Goal: Transaction & Acquisition: Purchase product/service

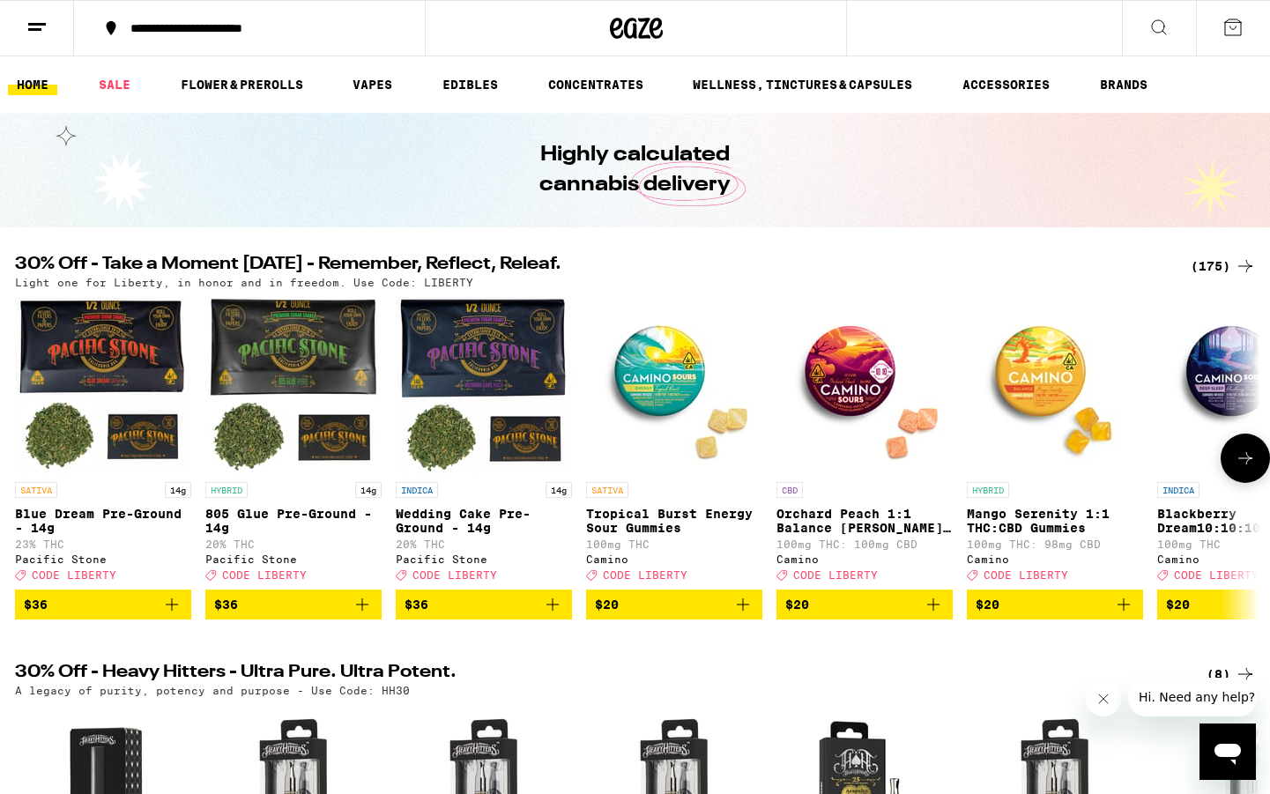
click at [1249, 469] on icon at bounding box center [1245, 458] width 21 height 21
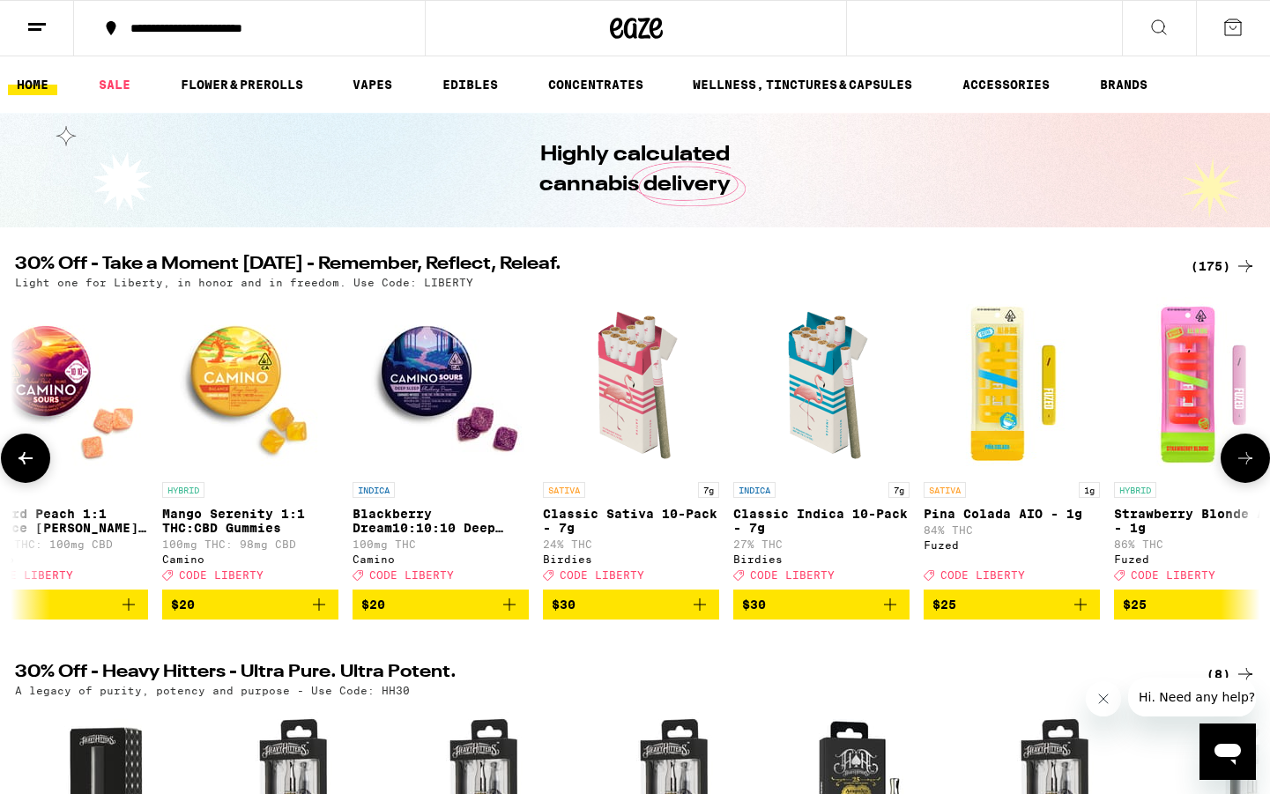
scroll to position [0, 1049]
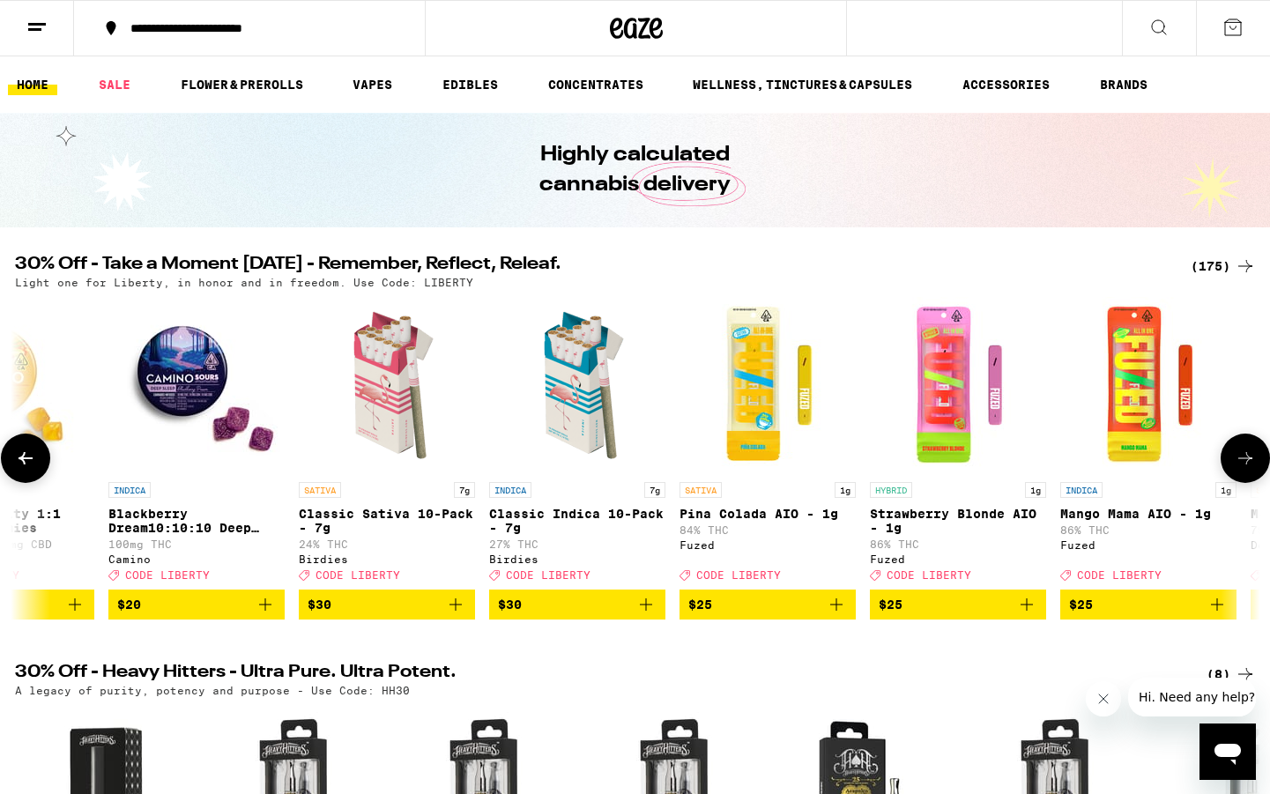
click at [1249, 469] on icon at bounding box center [1245, 458] width 21 height 21
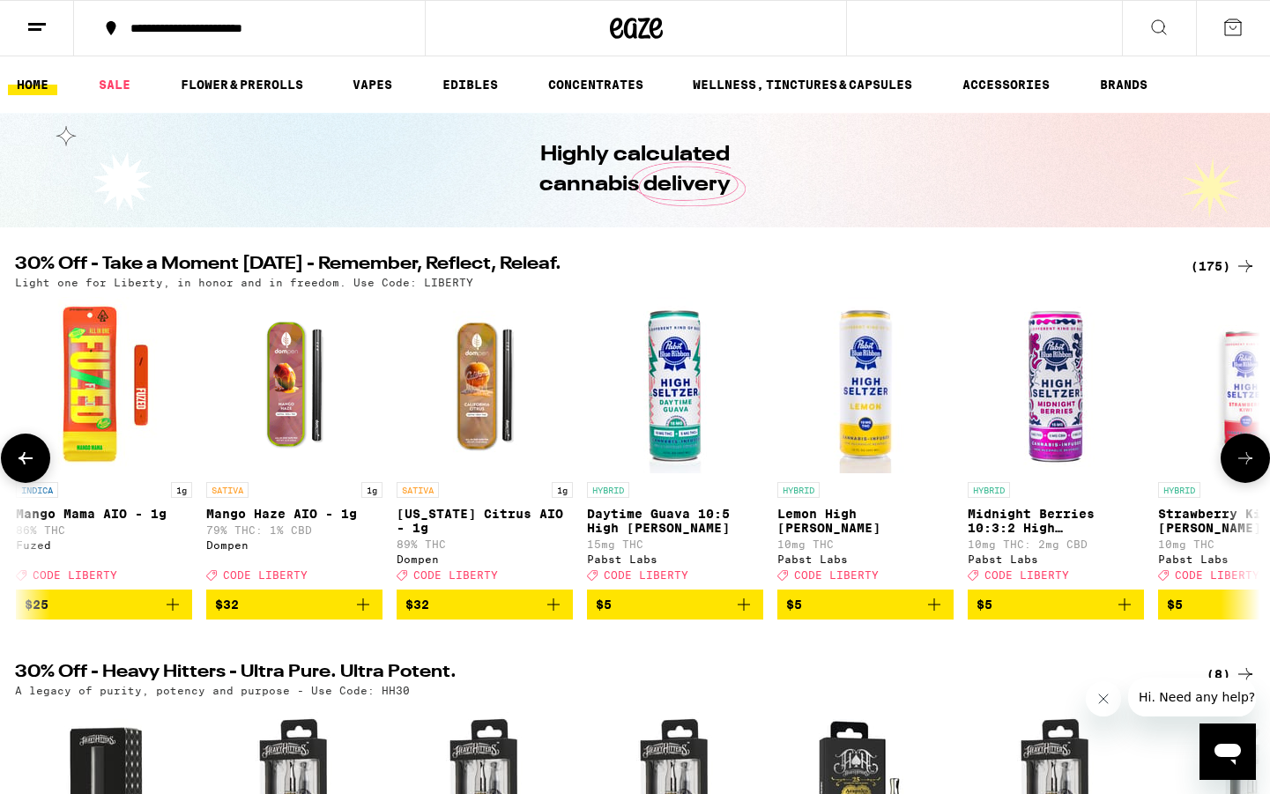
scroll to position [0, 2098]
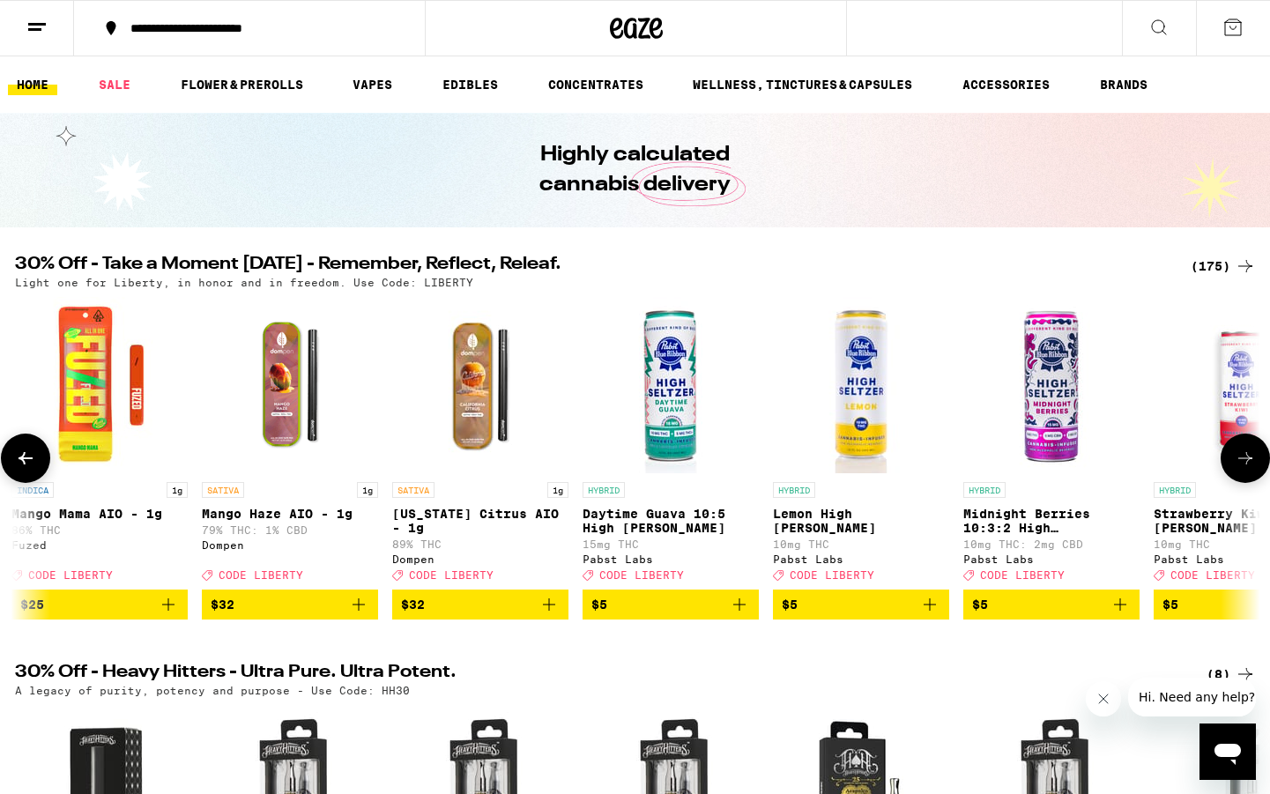
click at [1249, 469] on icon at bounding box center [1245, 458] width 21 height 21
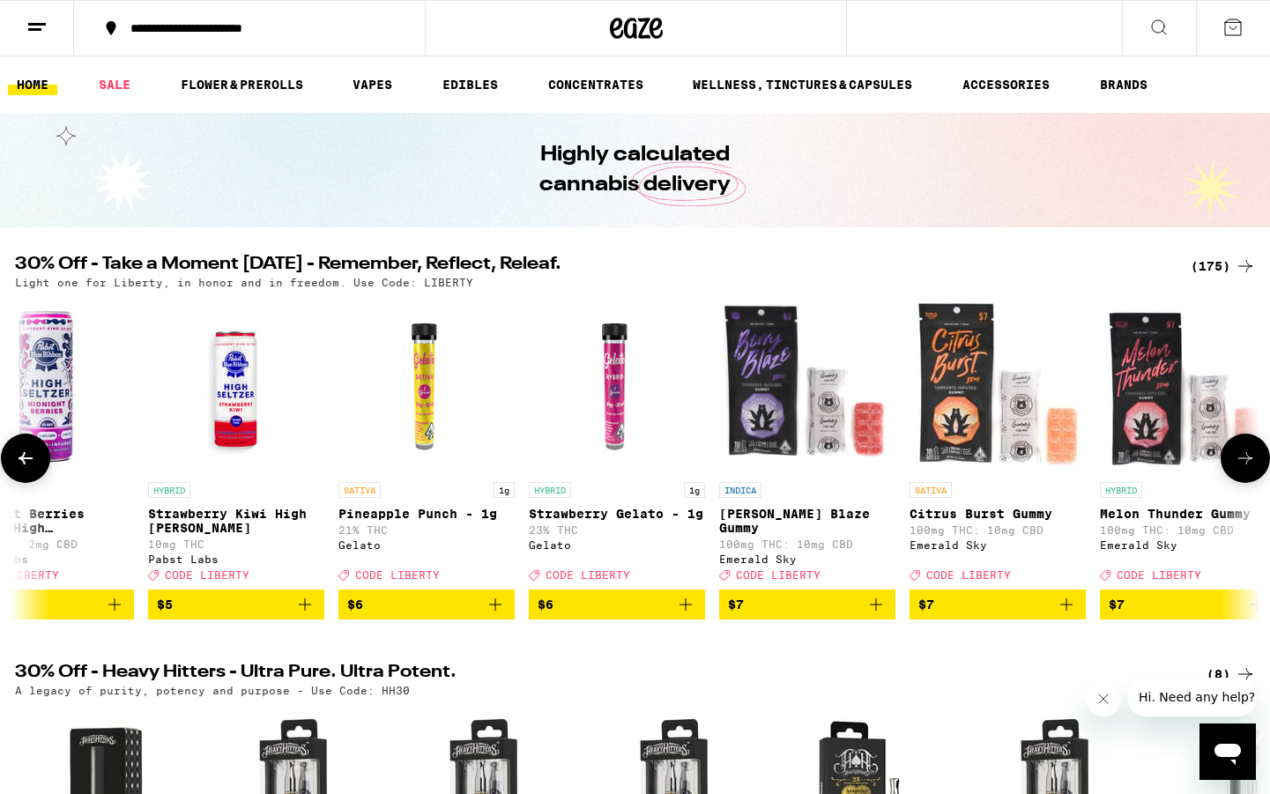
scroll to position [0, 3147]
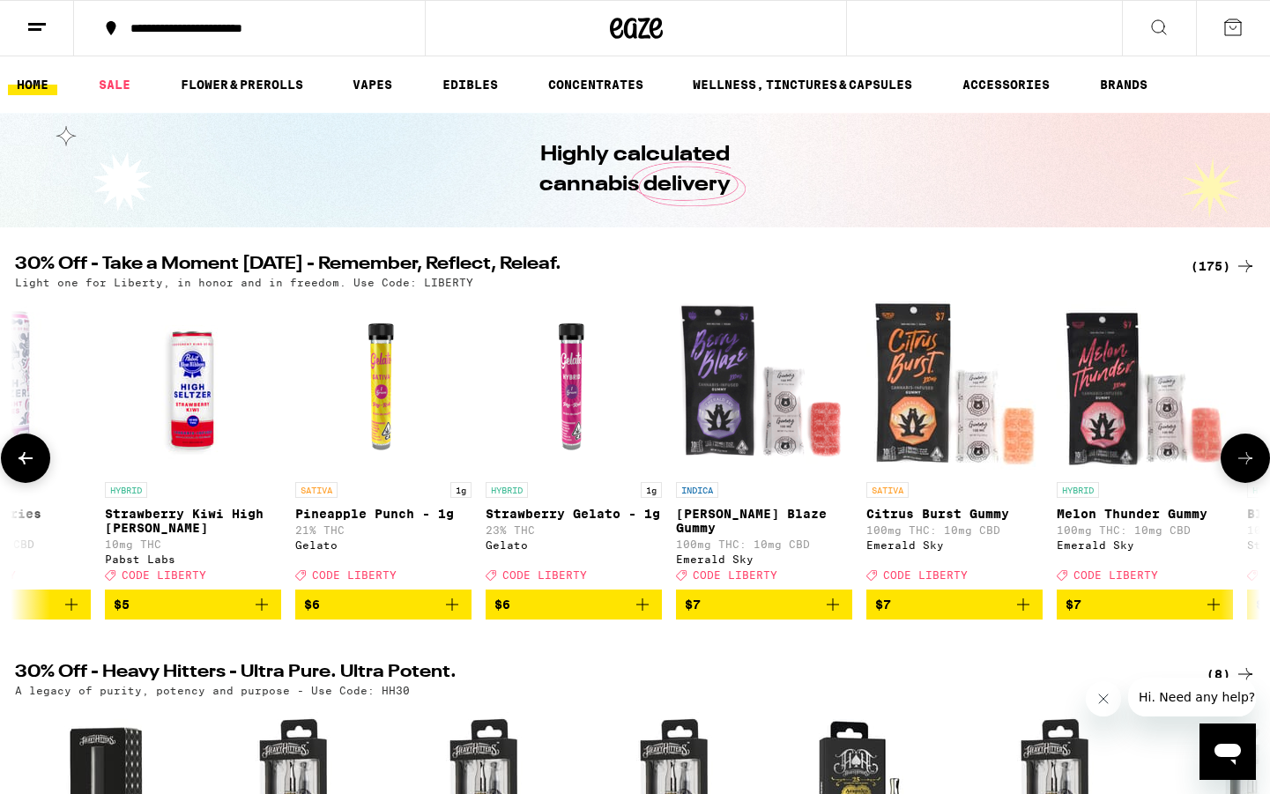
click at [1249, 469] on icon at bounding box center [1245, 458] width 21 height 21
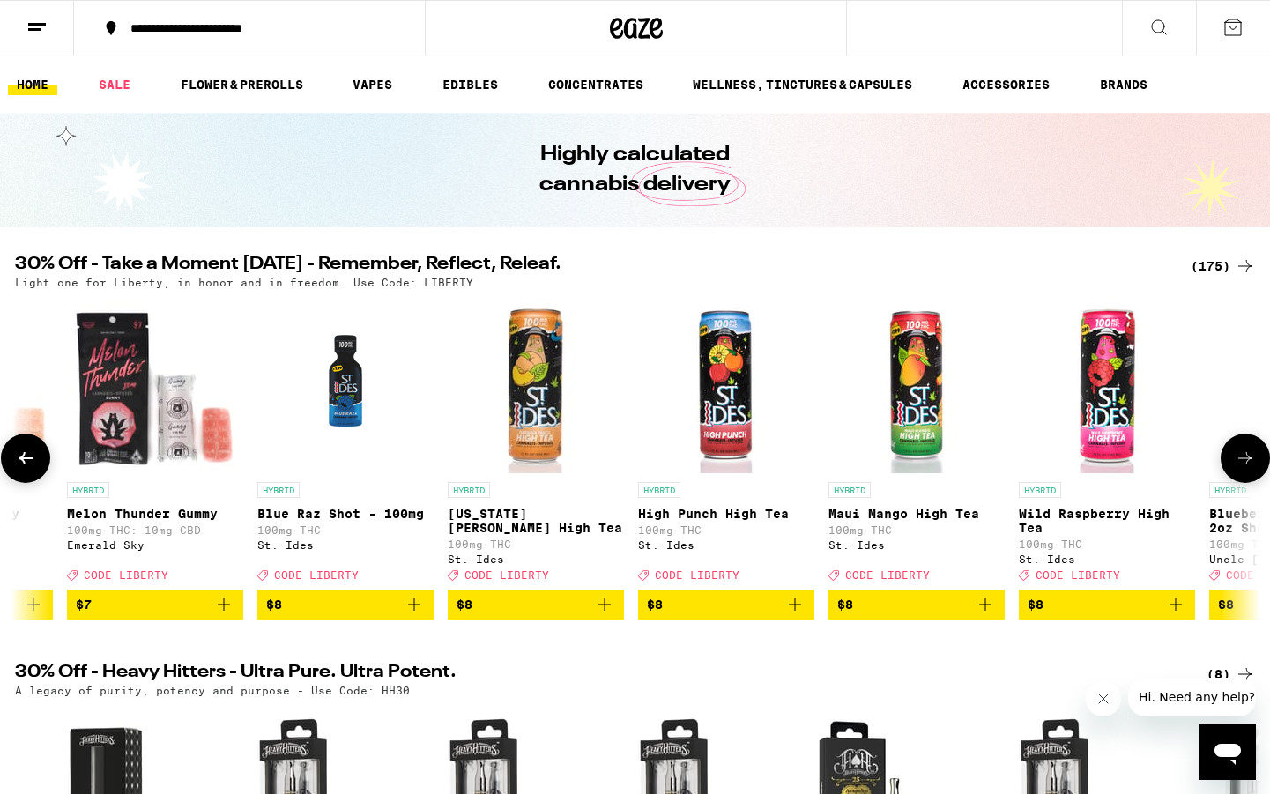
scroll to position [0, 4196]
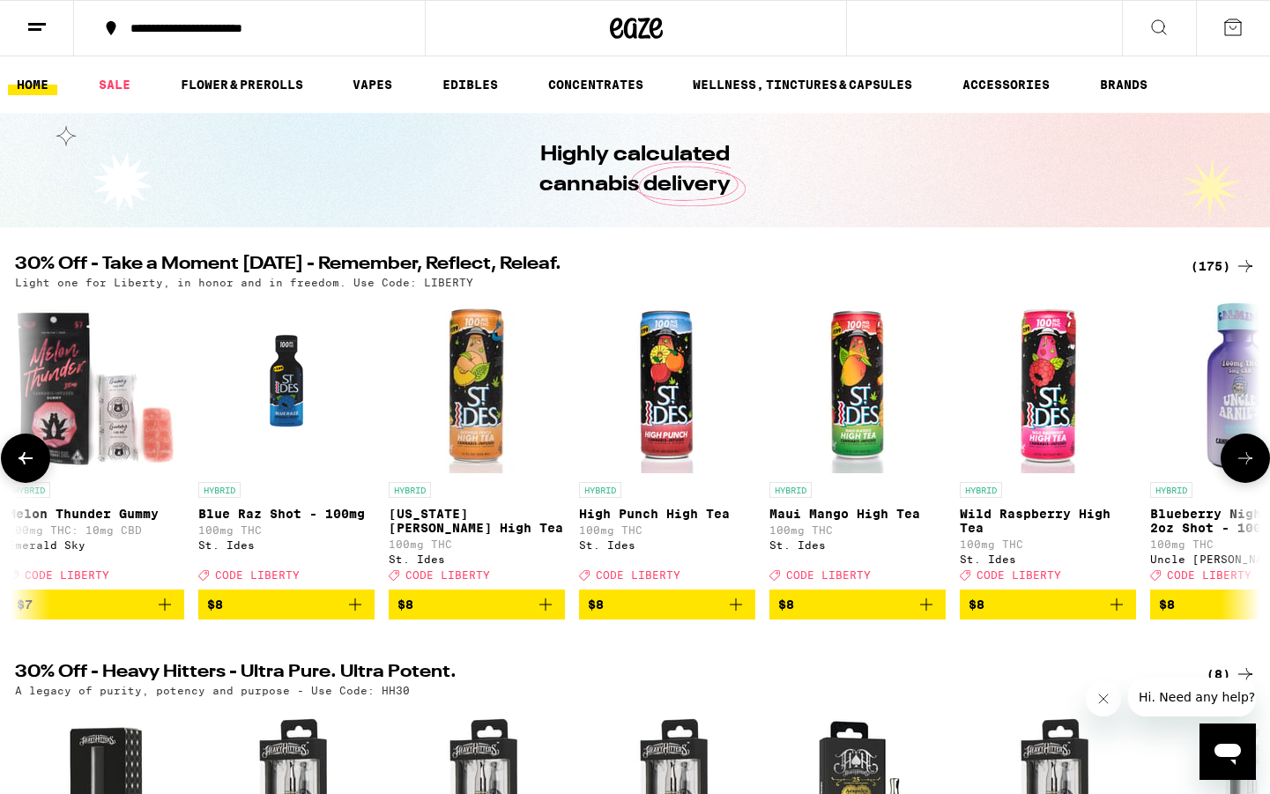
click at [1249, 469] on icon at bounding box center [1245, 458] width 21 height 21
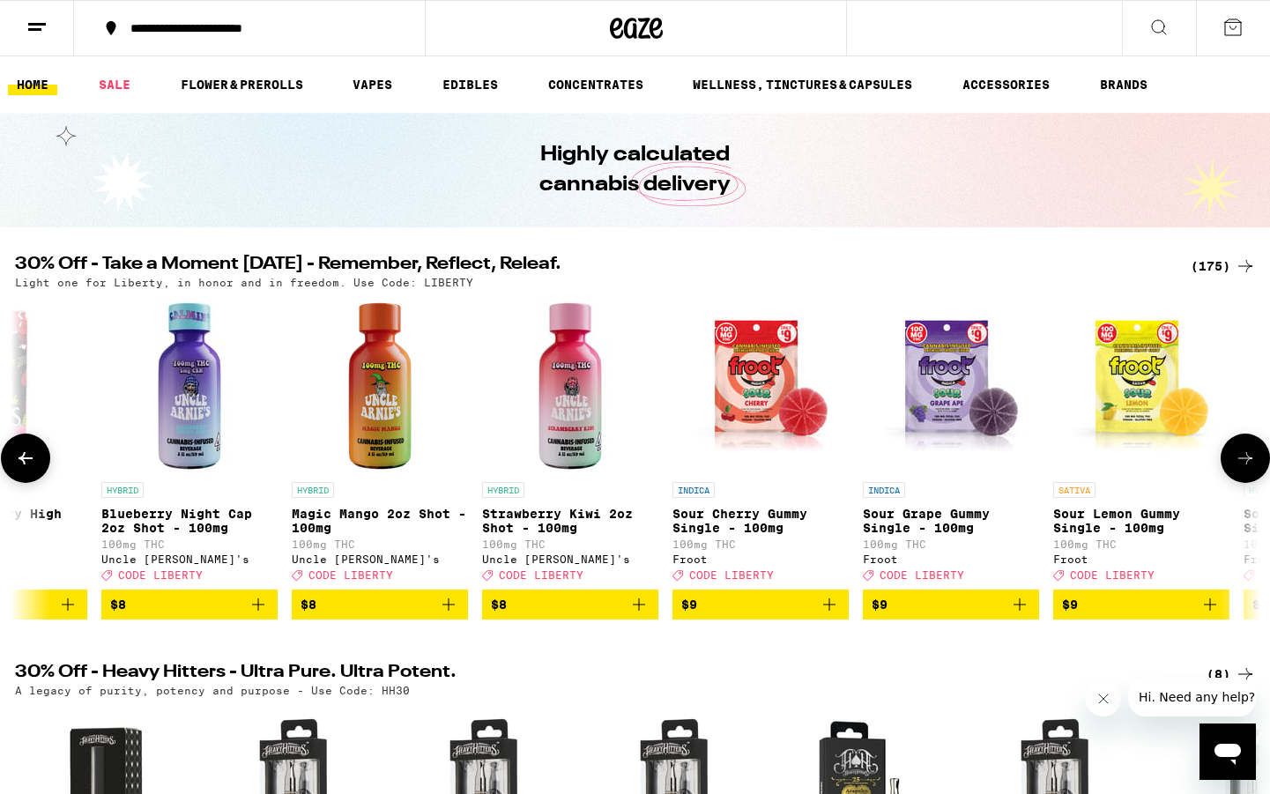
click at [1249, 469] on icon at bounding box center [1245, 458] width 21 height 21
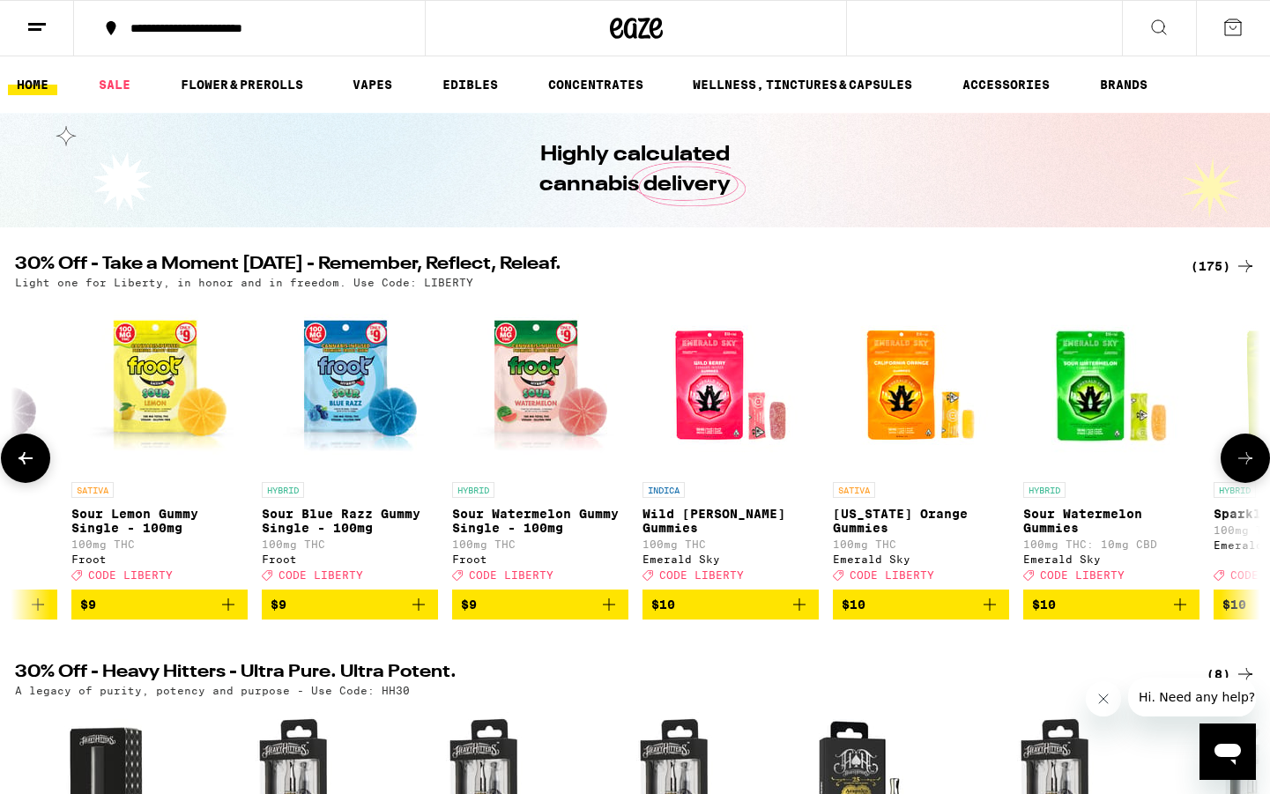
scroll to position [0, 6293]
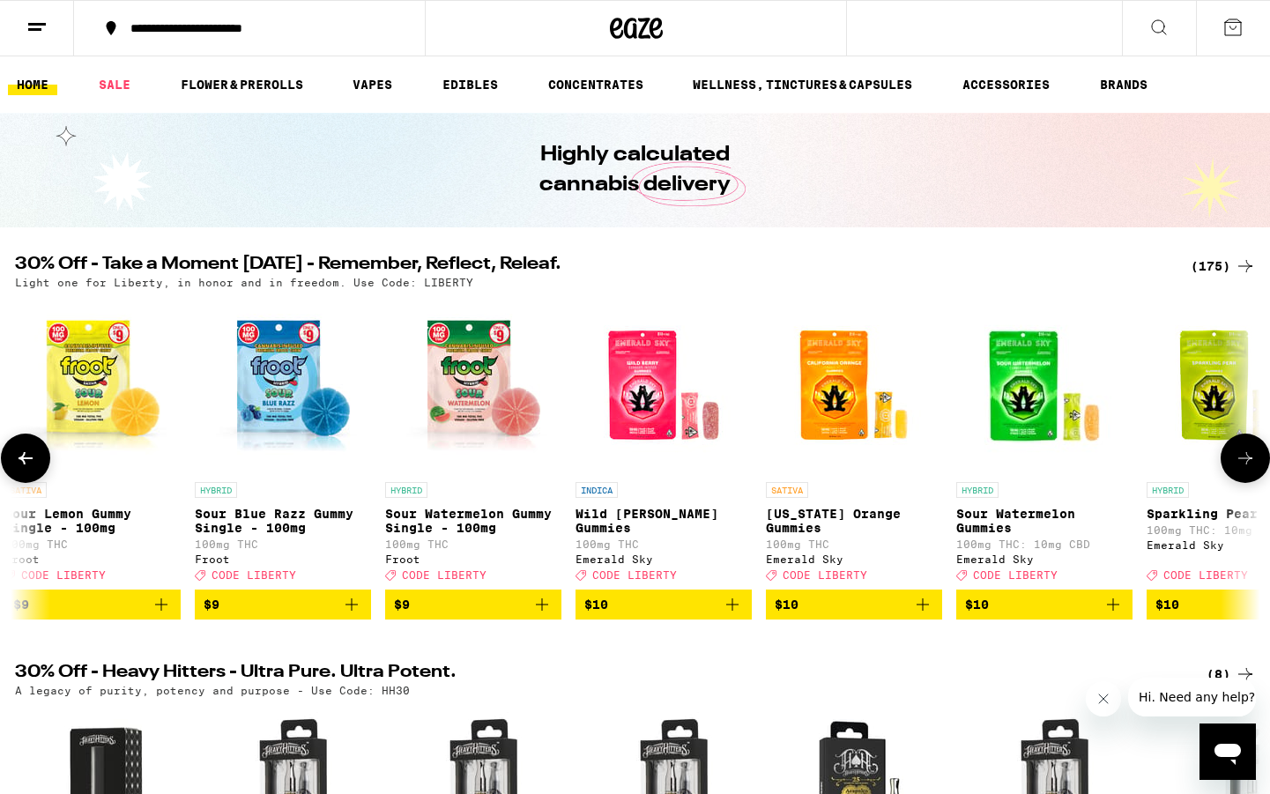
click at [1249, 469] on icon at bounding box center [1245, 458] width 21 height 21
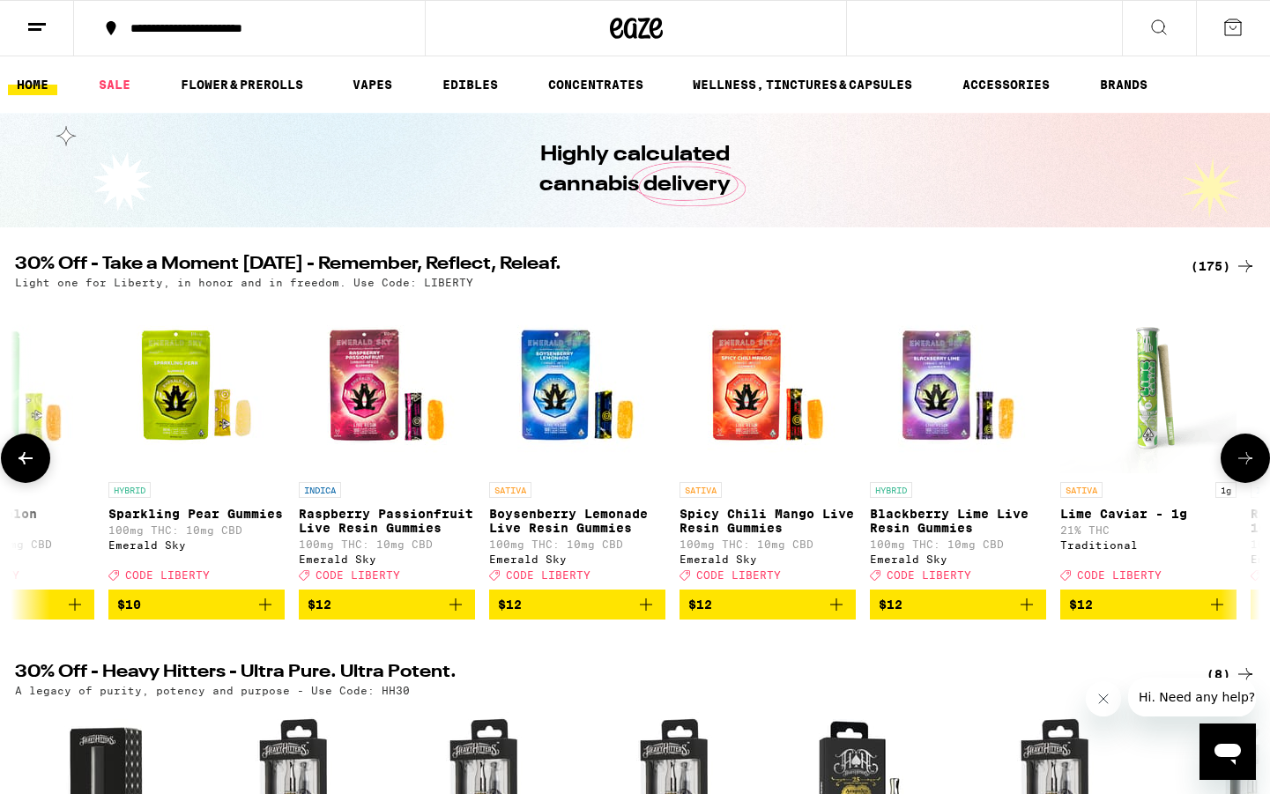
scroll to position [0, 7342]
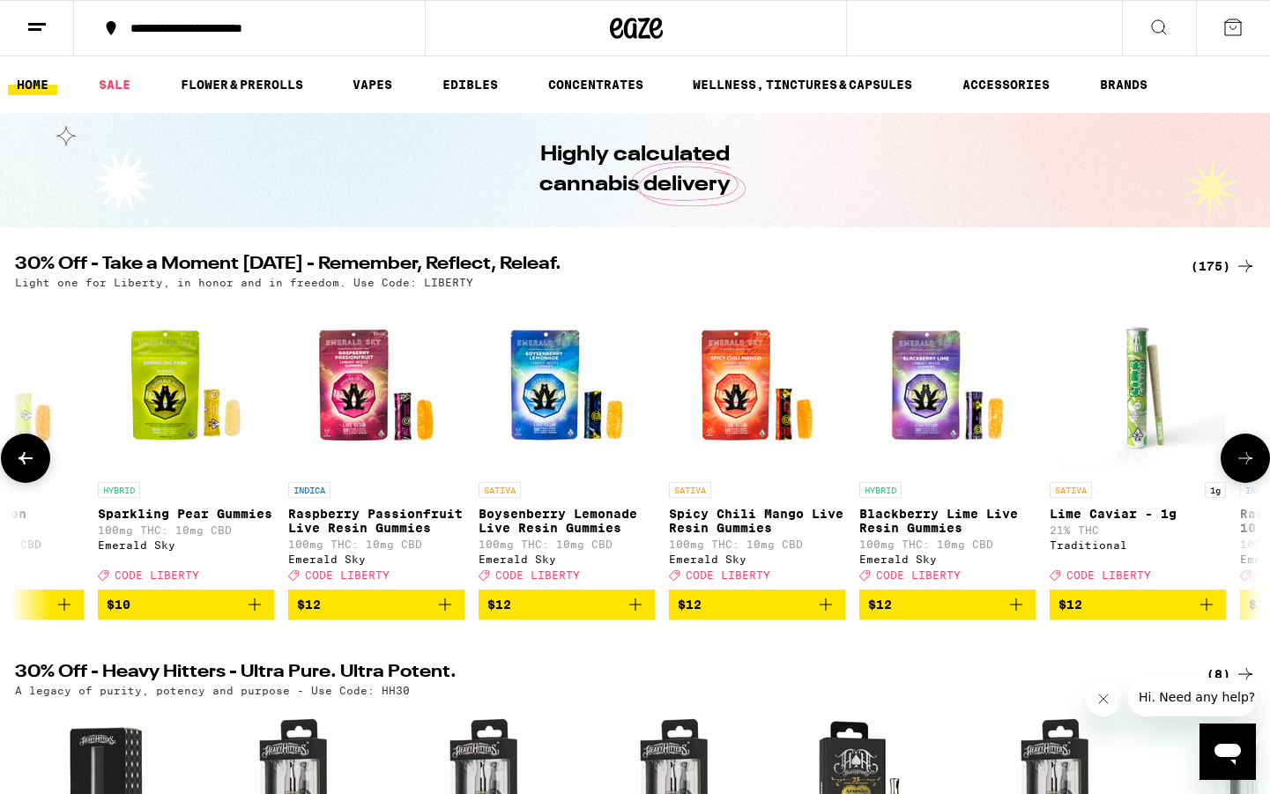
click at [1249, 469] on icon at bounding box center [1245, 458] width 21 height 21
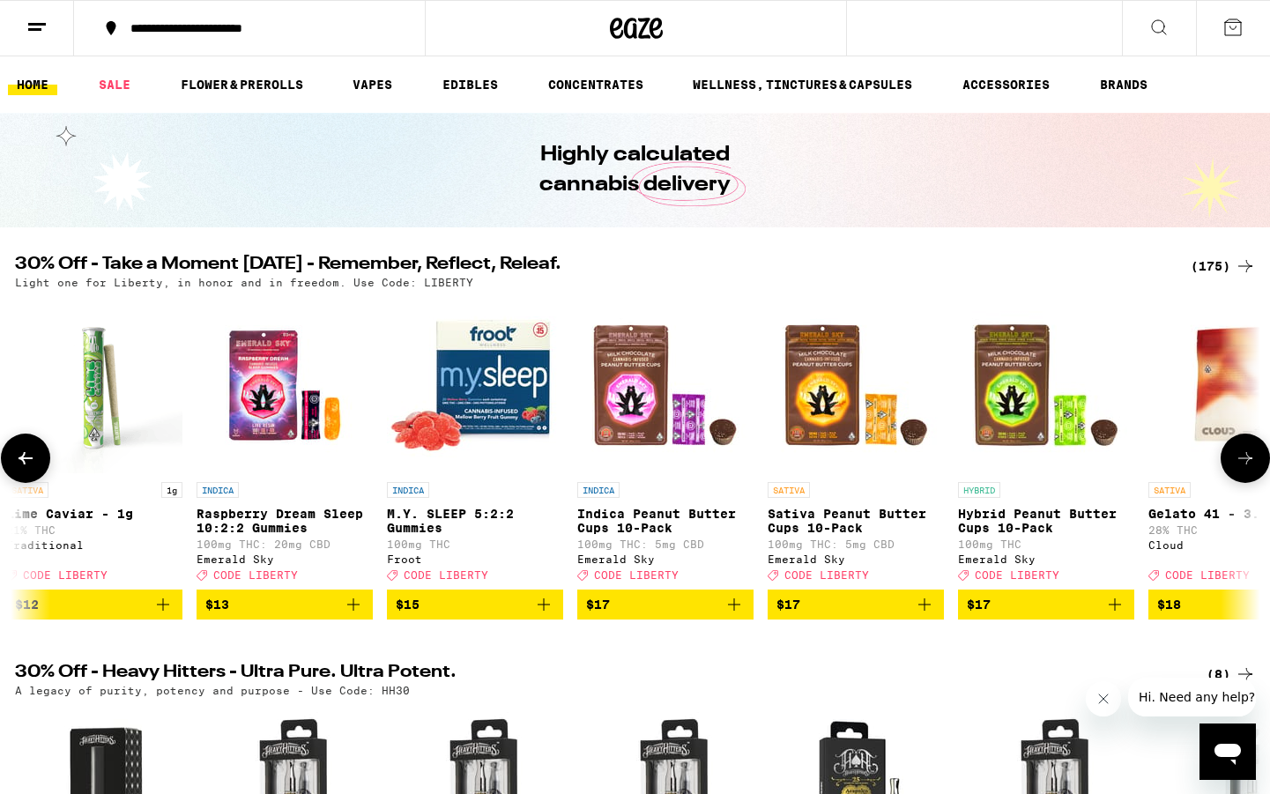
scroll to position [0, 8391]
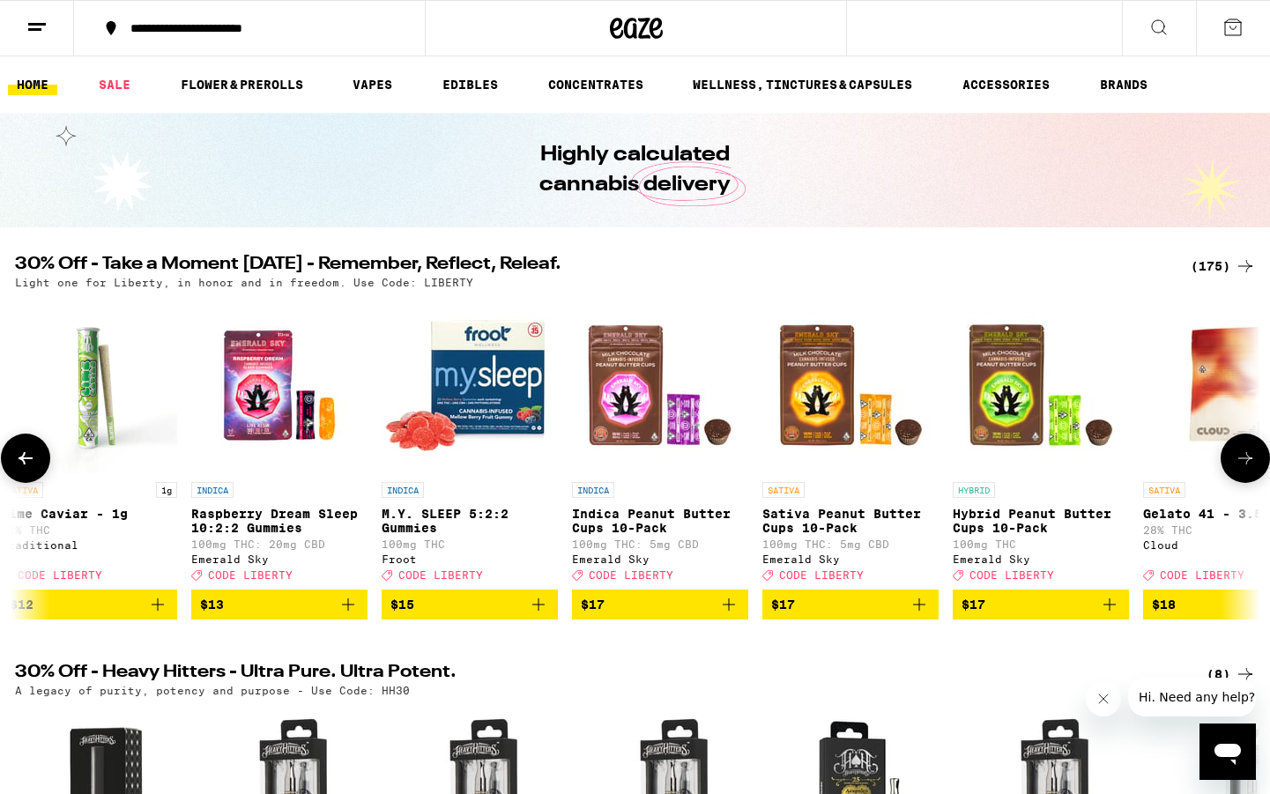
click at [1249, 469] on icon at bounding box center [1245, 458] width 21 height 21
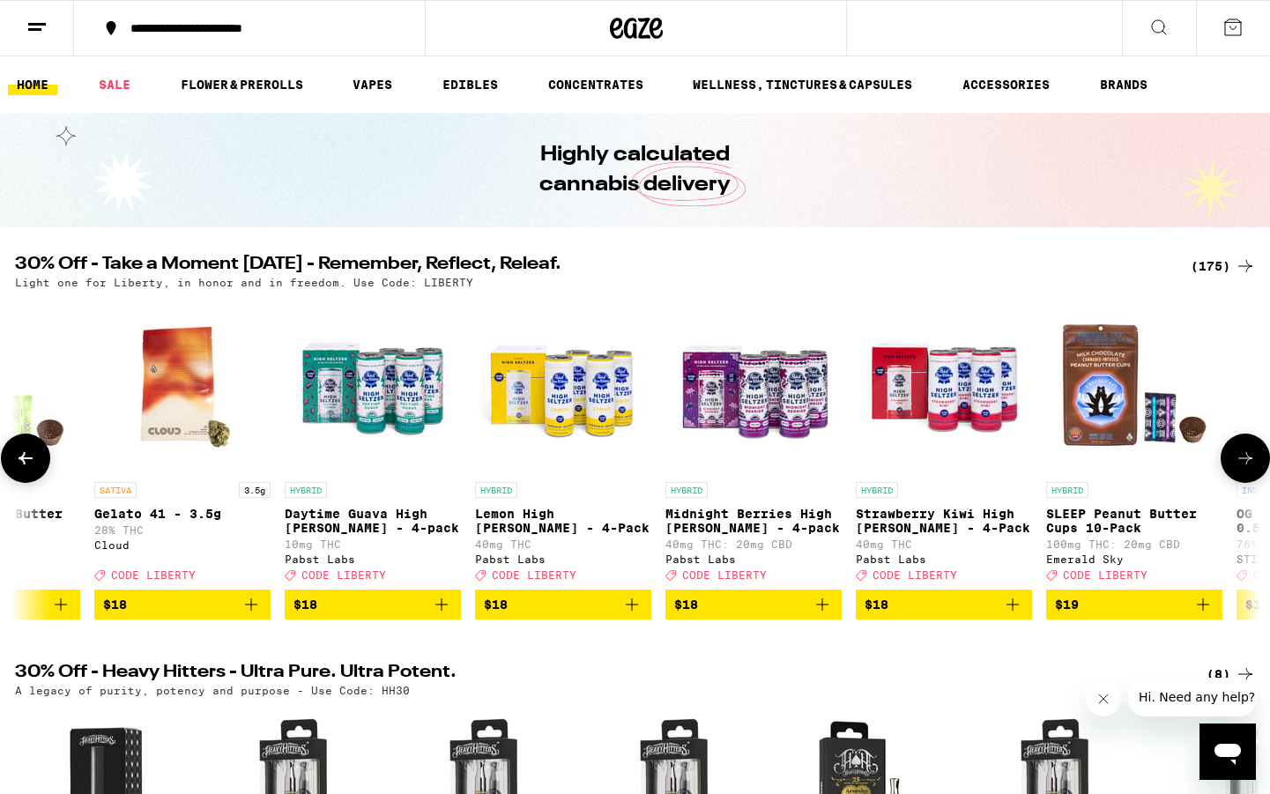
click at [1249, 469] on icon at bounding box center [1245, 458] width 21 height 21
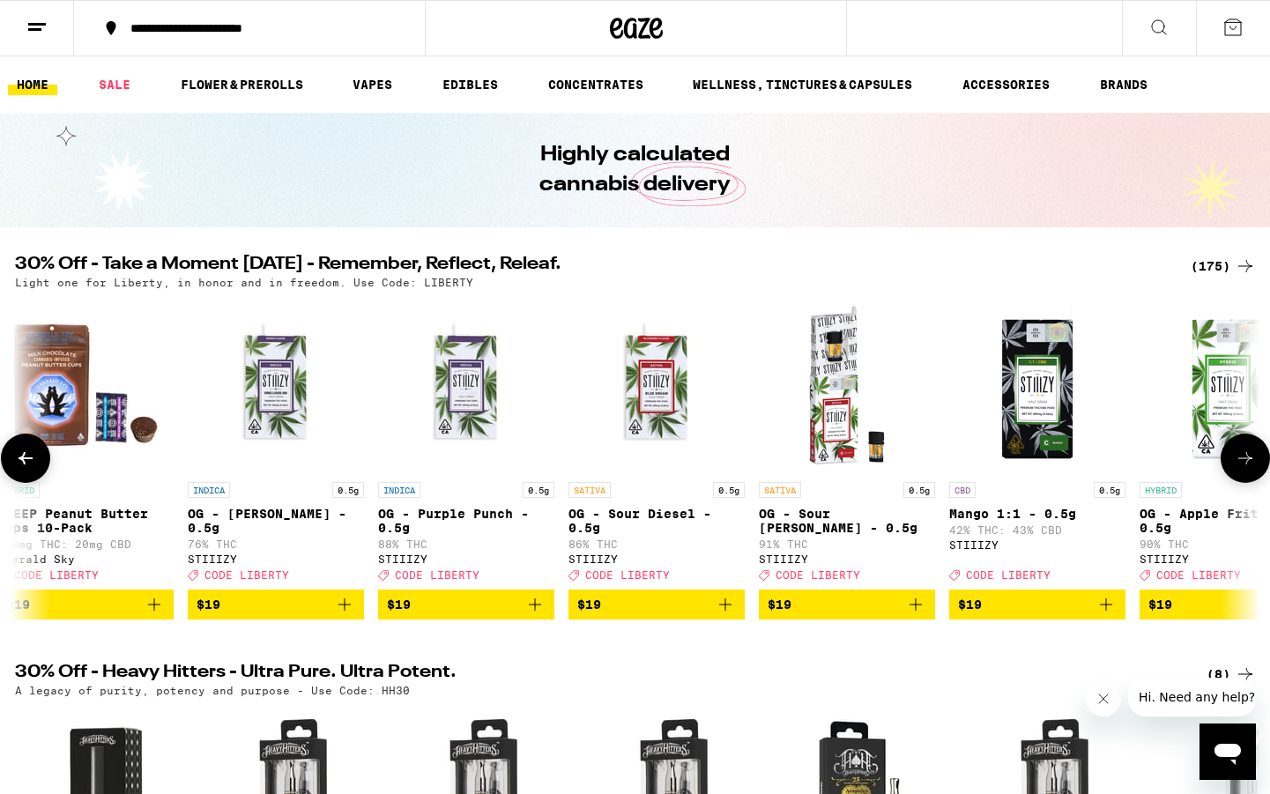
click at [1249, 469] on icon at bounding box center [1245, 458] width 21 height 21
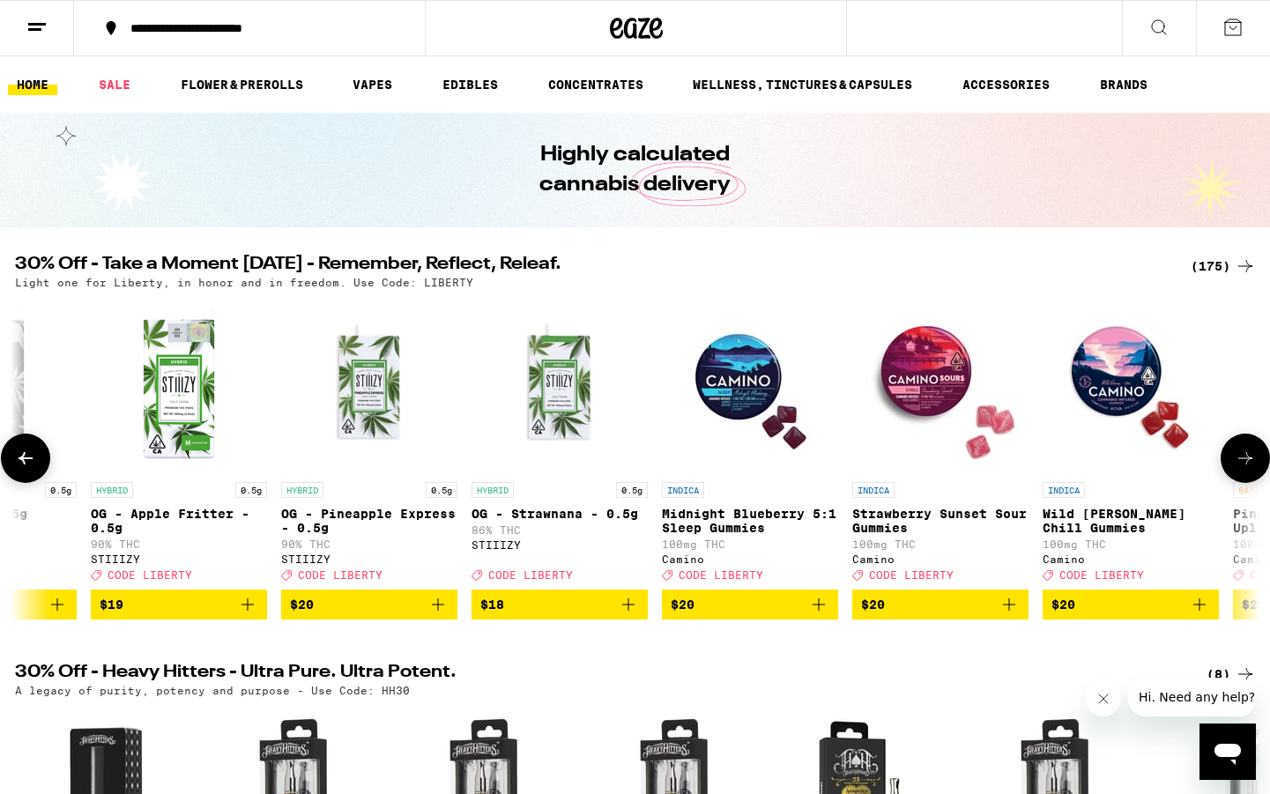
click at [1249, 469] on icon at bounding box center [1245, 458] width 21 height 21
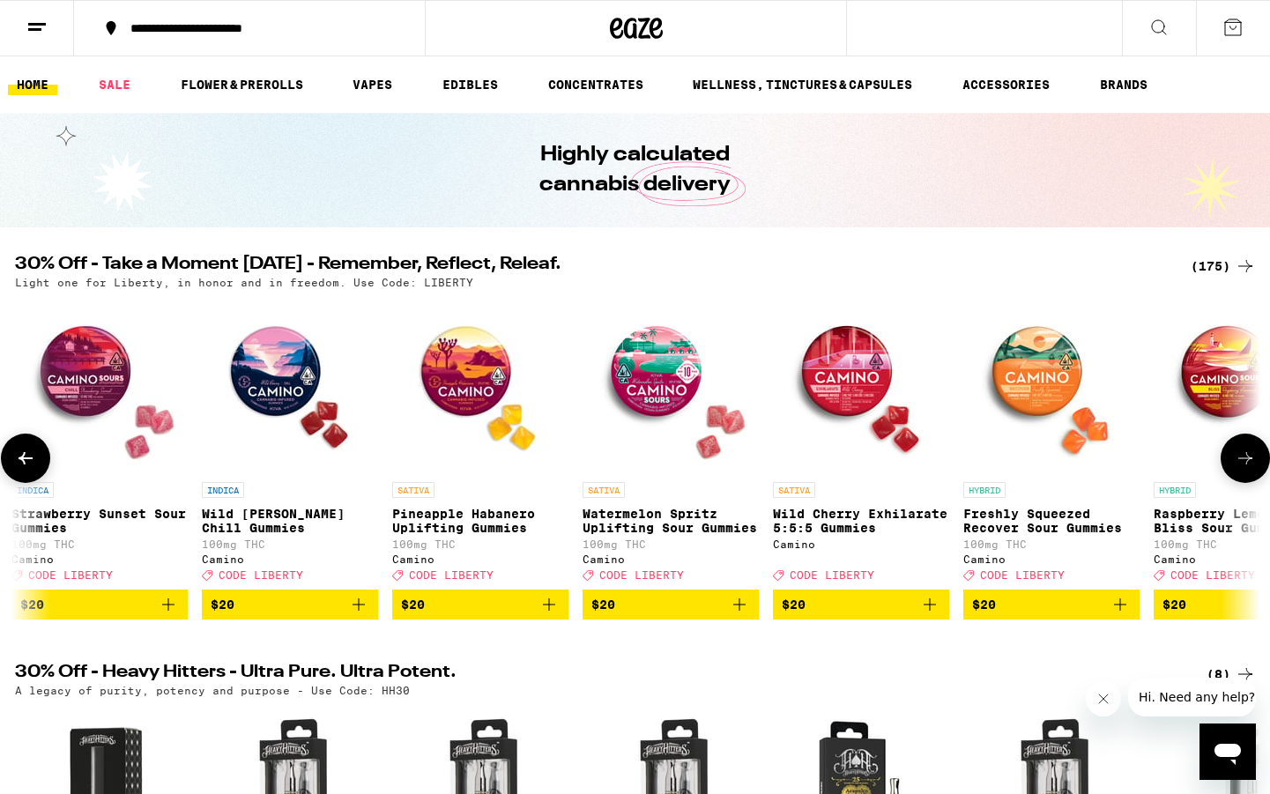
scroll to position [0, 12587]
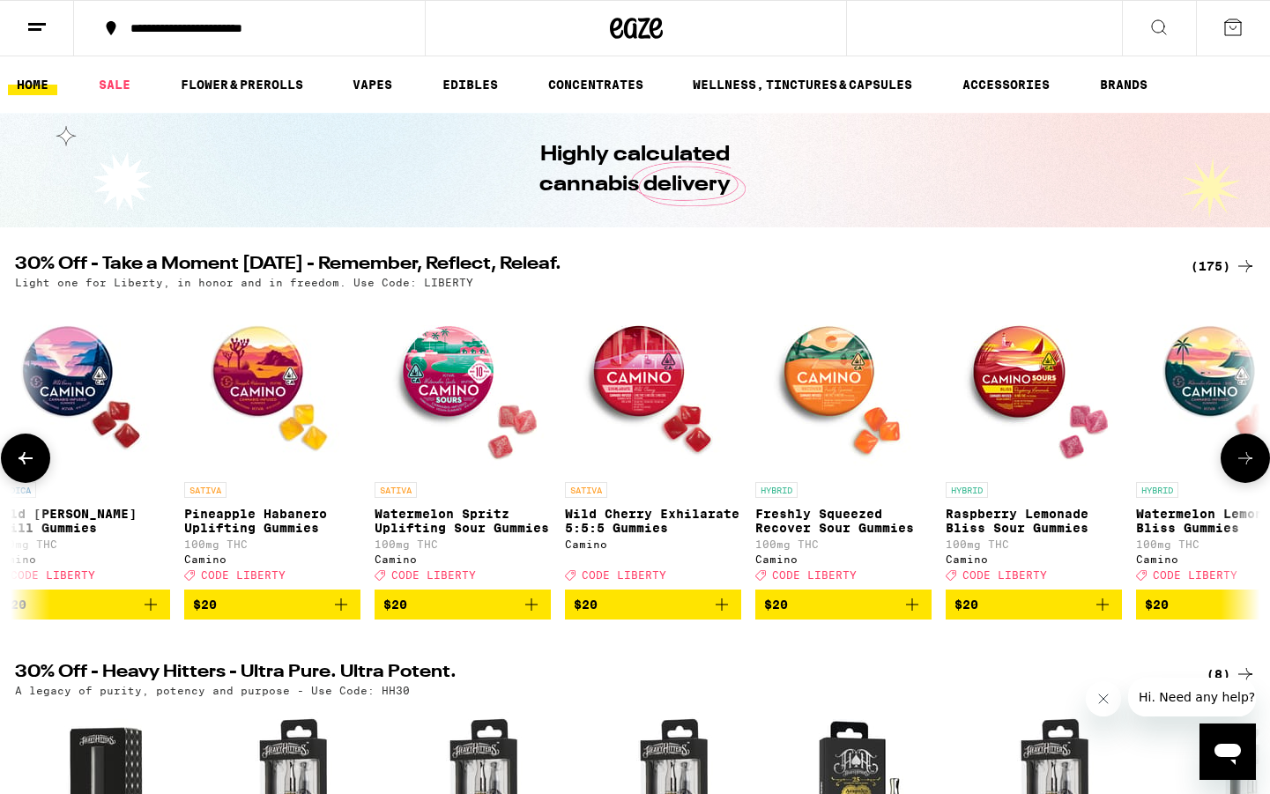
click at [1249, 469] on icon at bounding box center [1245, 458] width 21 height 21
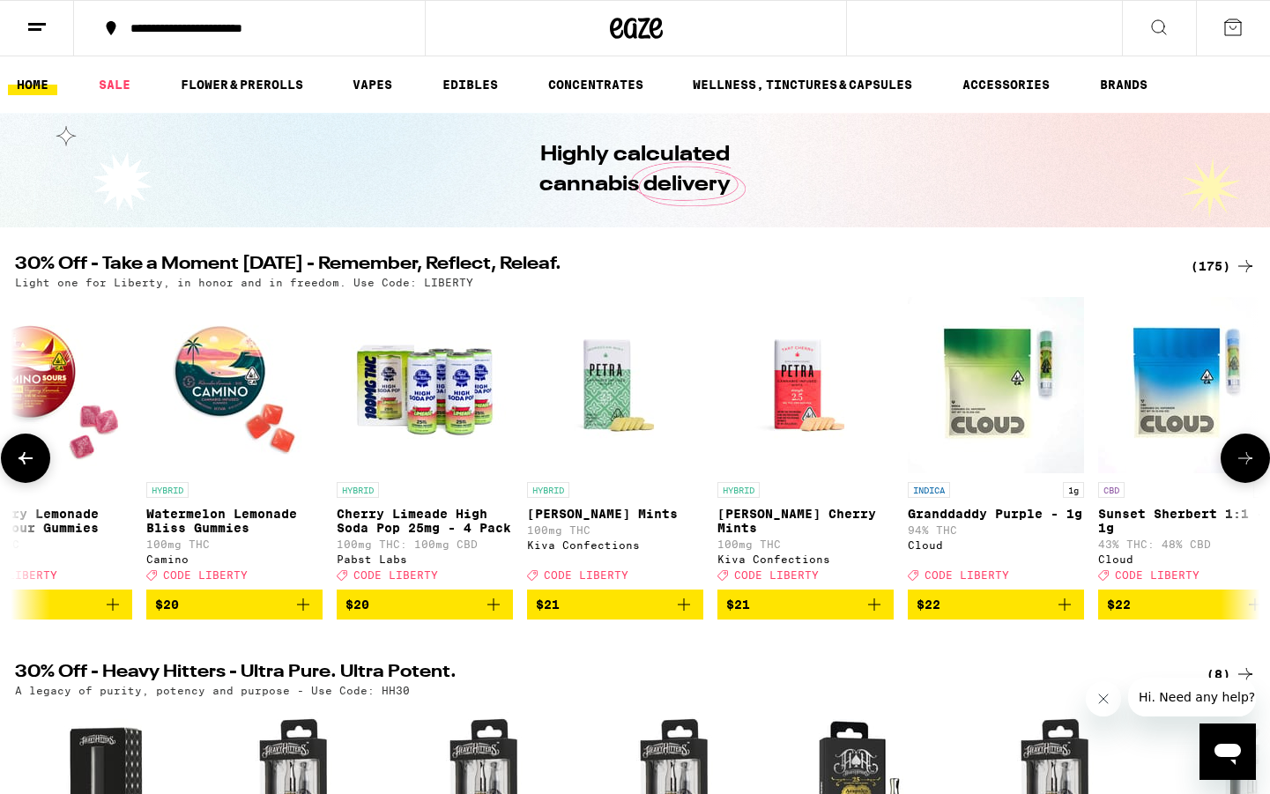
scroll to position [0, 13636]
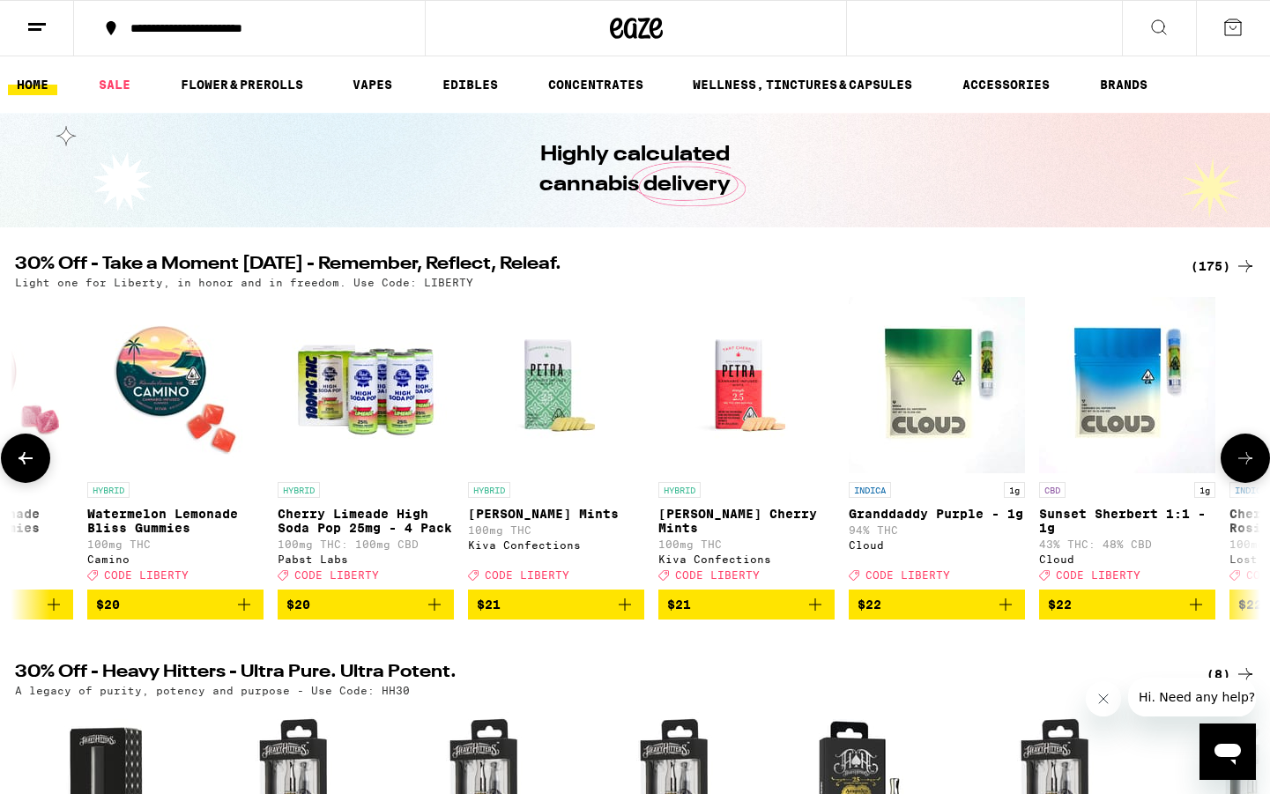
click at [1249, 469] on icon at bounding box center [1245, 458] width 21 height 21
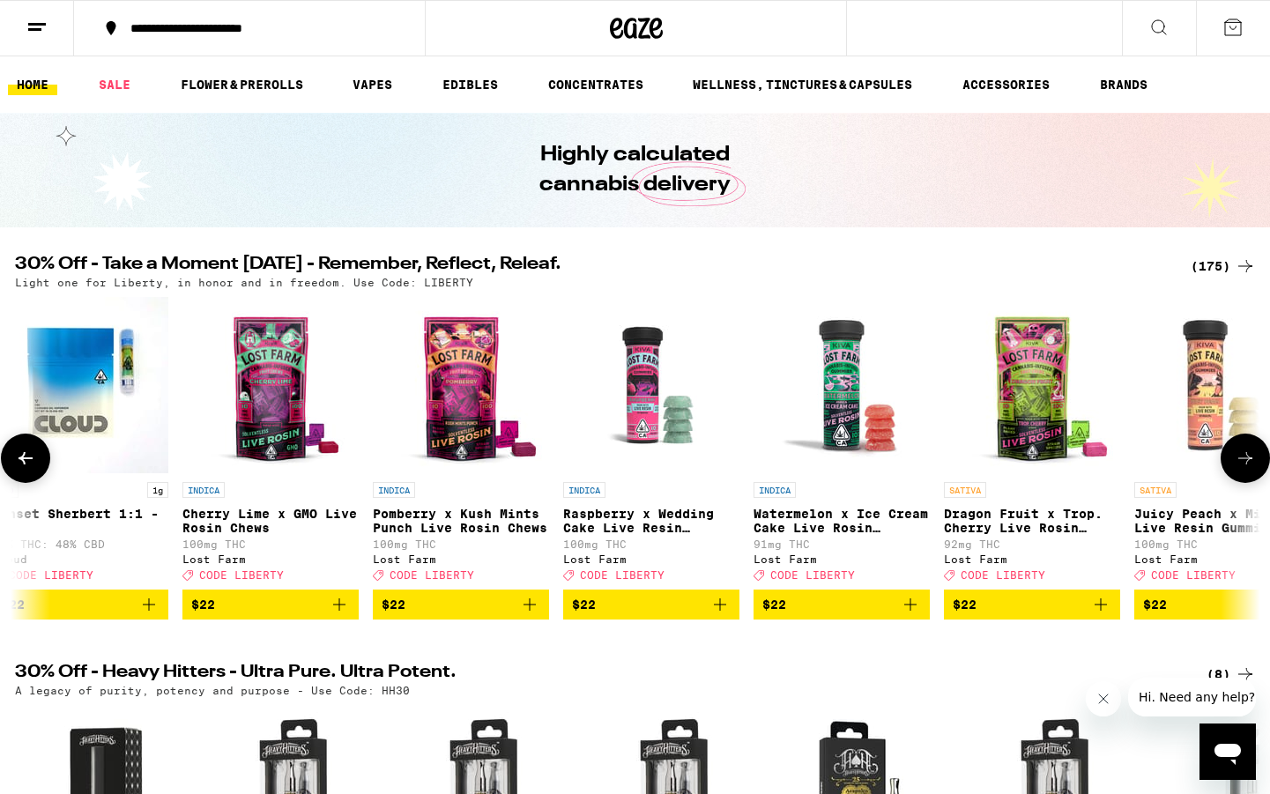
scroll to position [0, 14685]
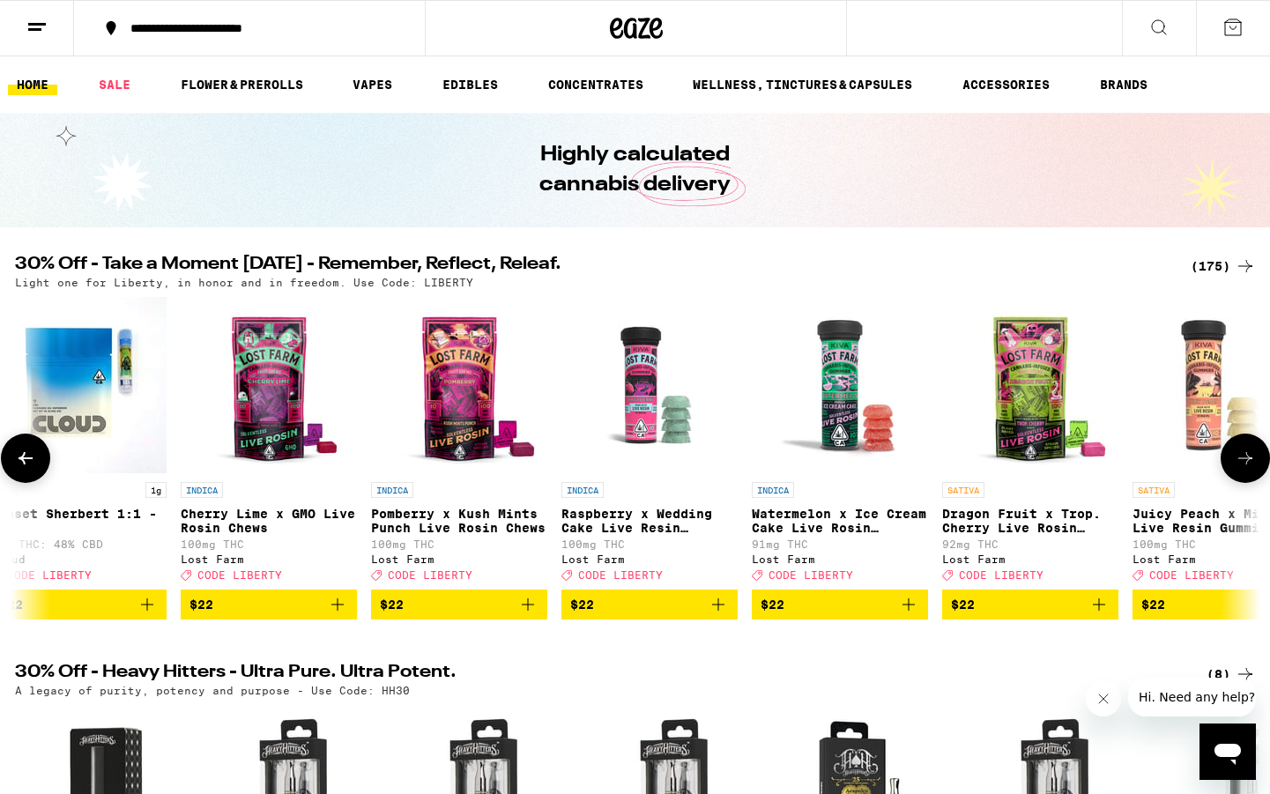
click at [1249, 469] on icon at bounding box center [1245, 458] width 21 height 21
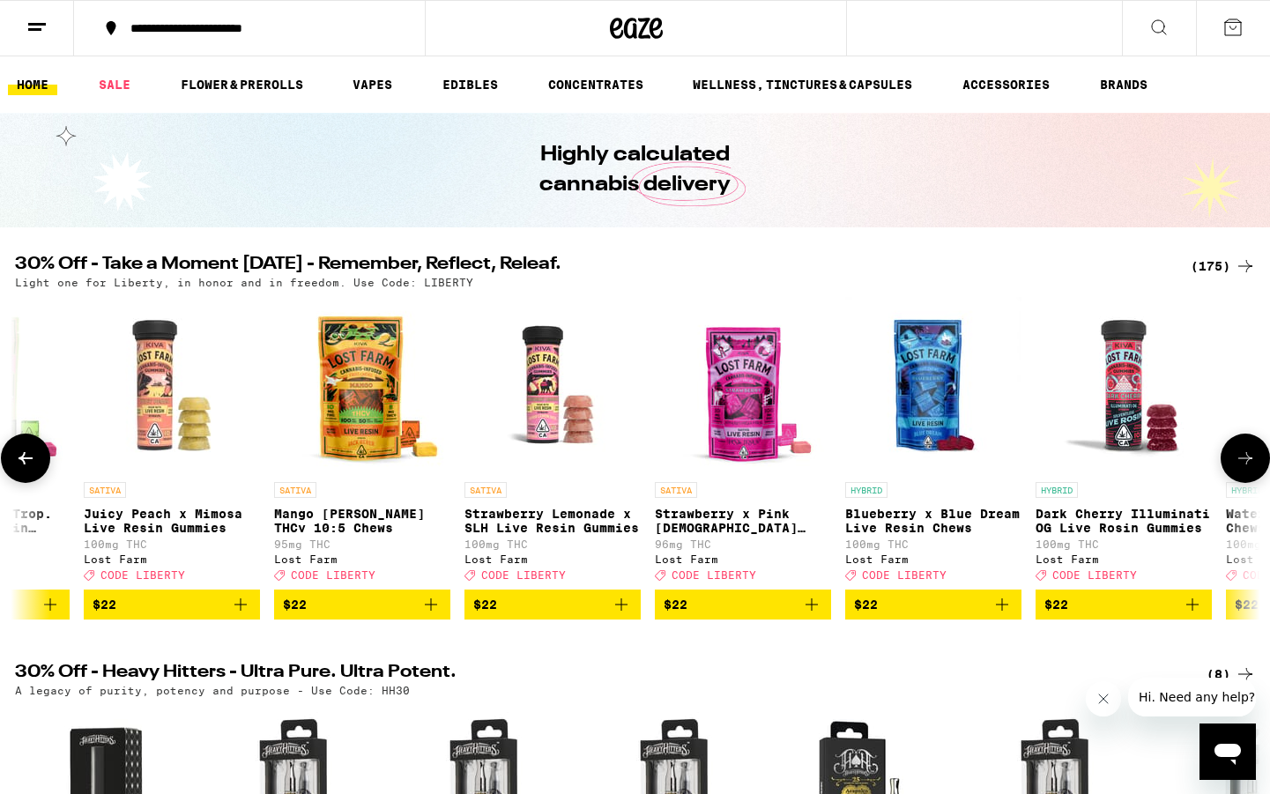
click at [1249, 469] on icon at bounding box center [1245, 458] width 21 height 21
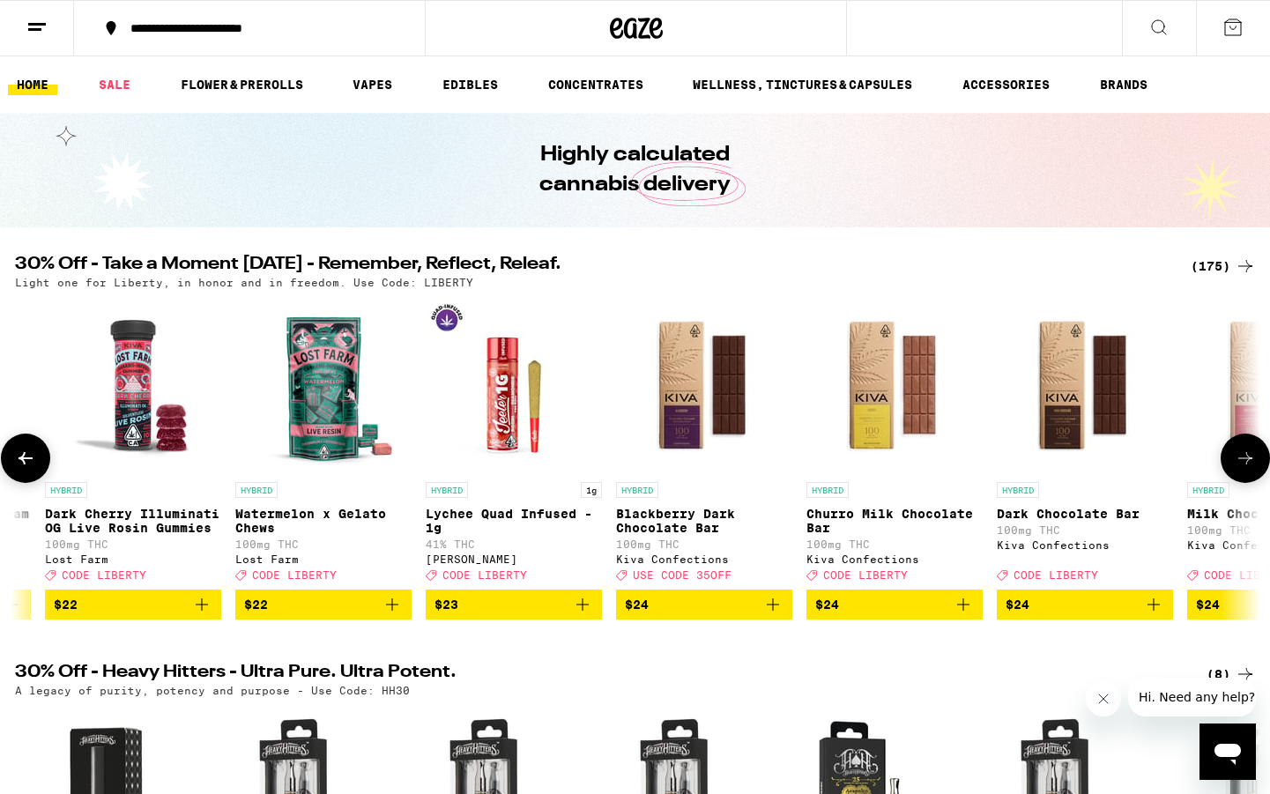
scroll to position [0, 16783]
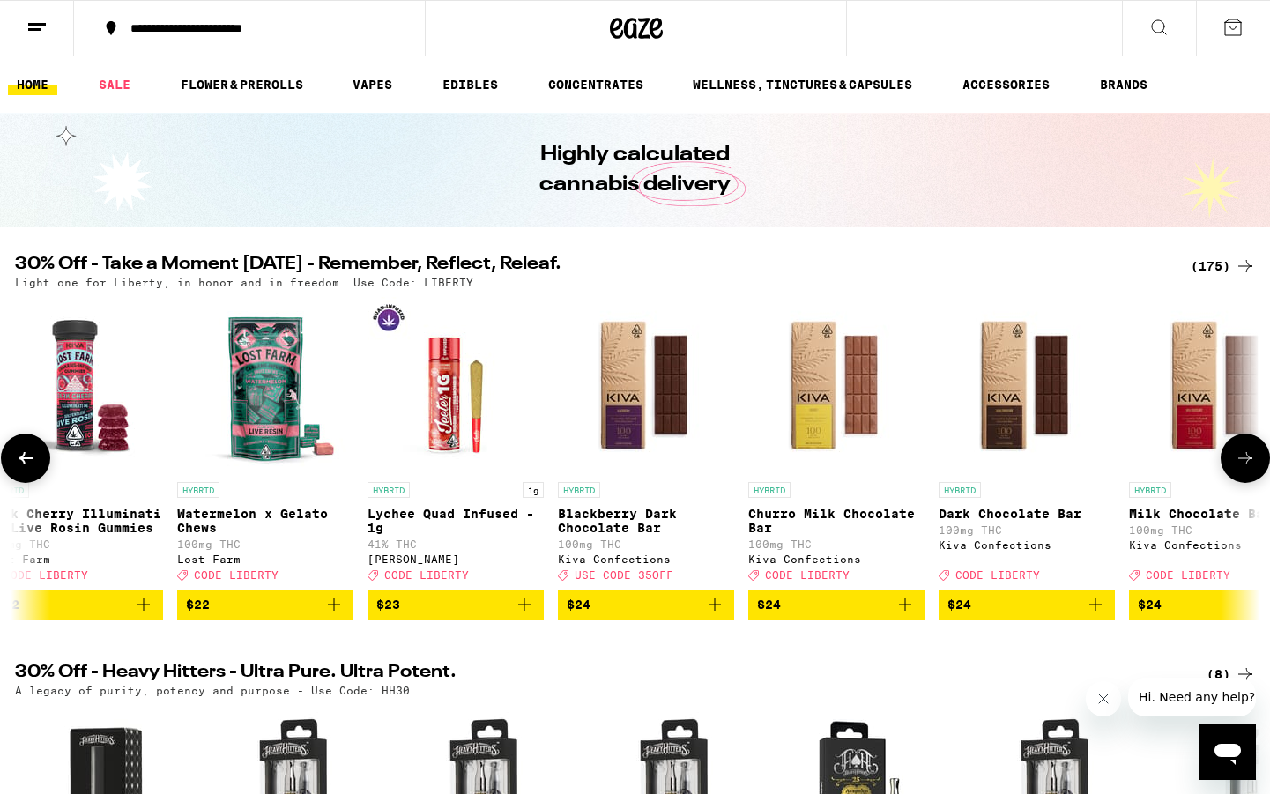
click at [1249, 469] on icon at bounding box center [1245, 458] width 21 height 21
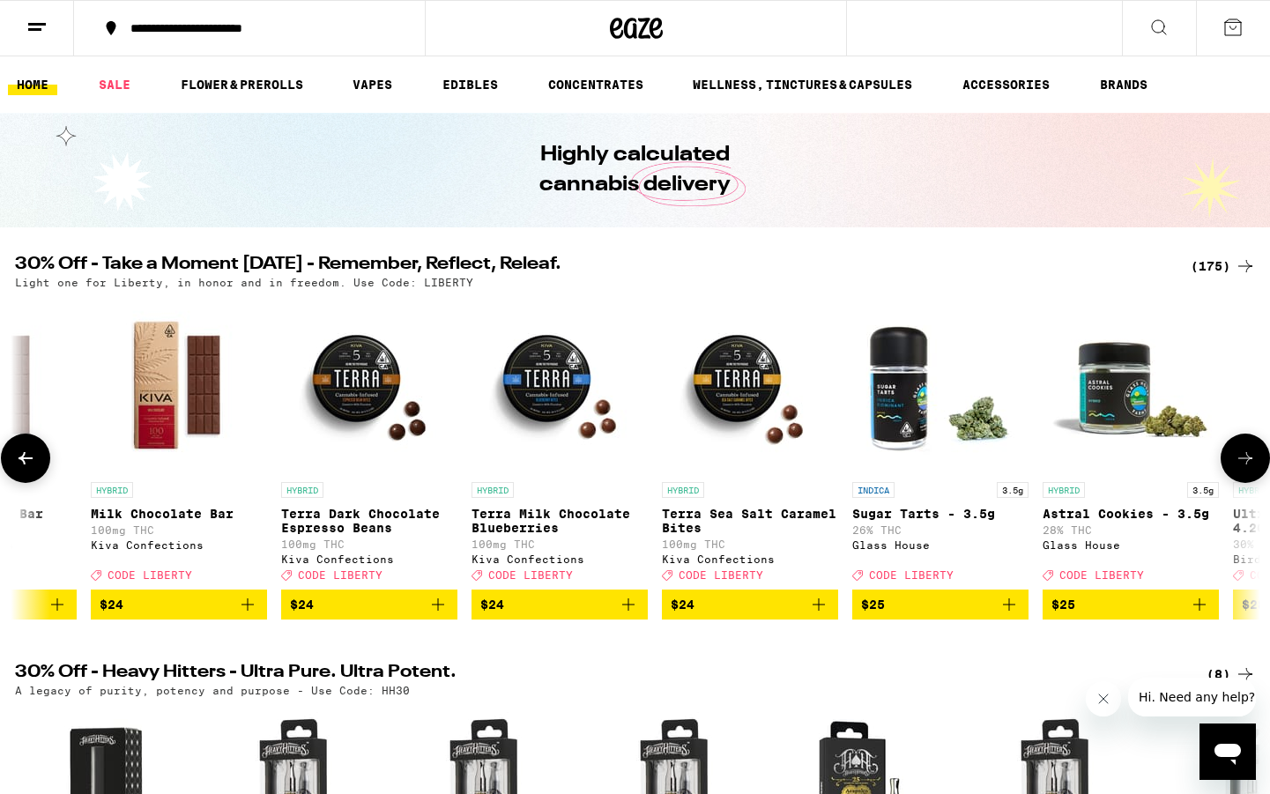
scroll to position [0, 17832]
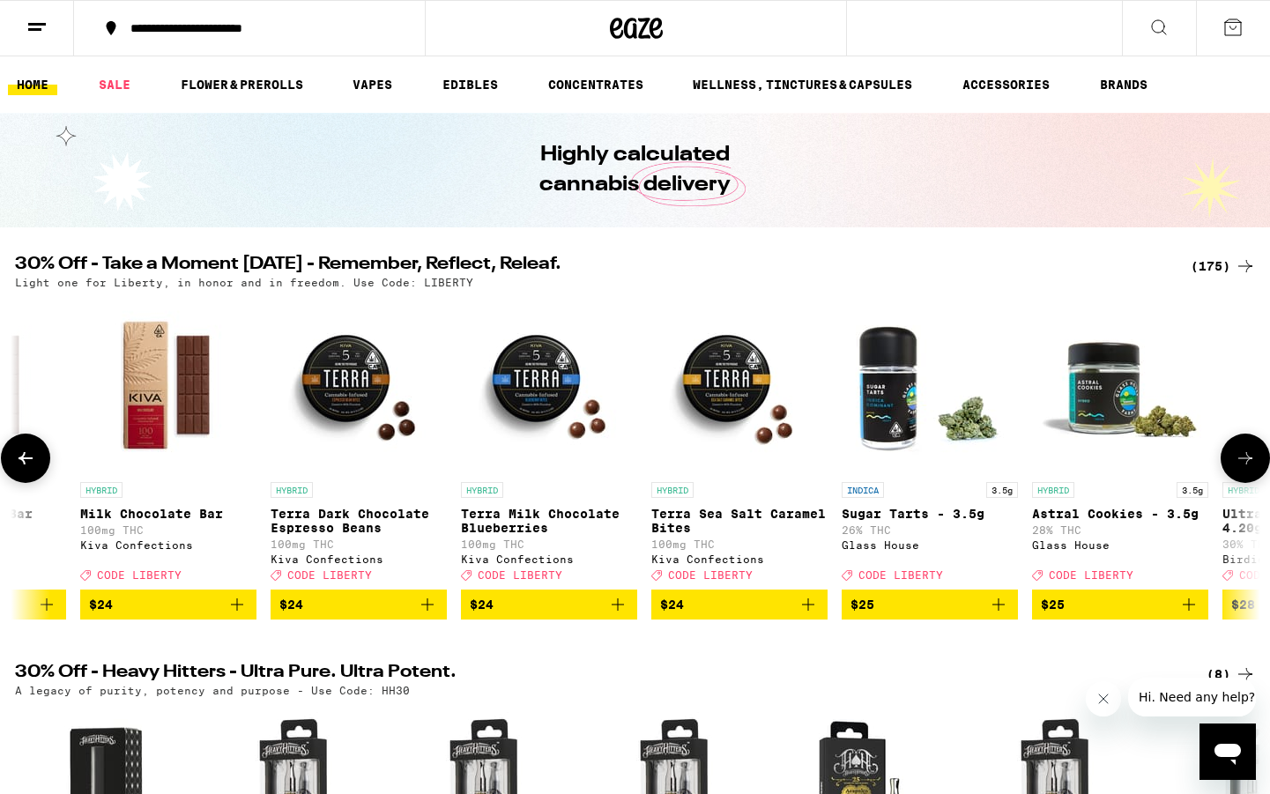
click at [1249, 469] on icon at bounding box center [1245, 458] width 21 height 21
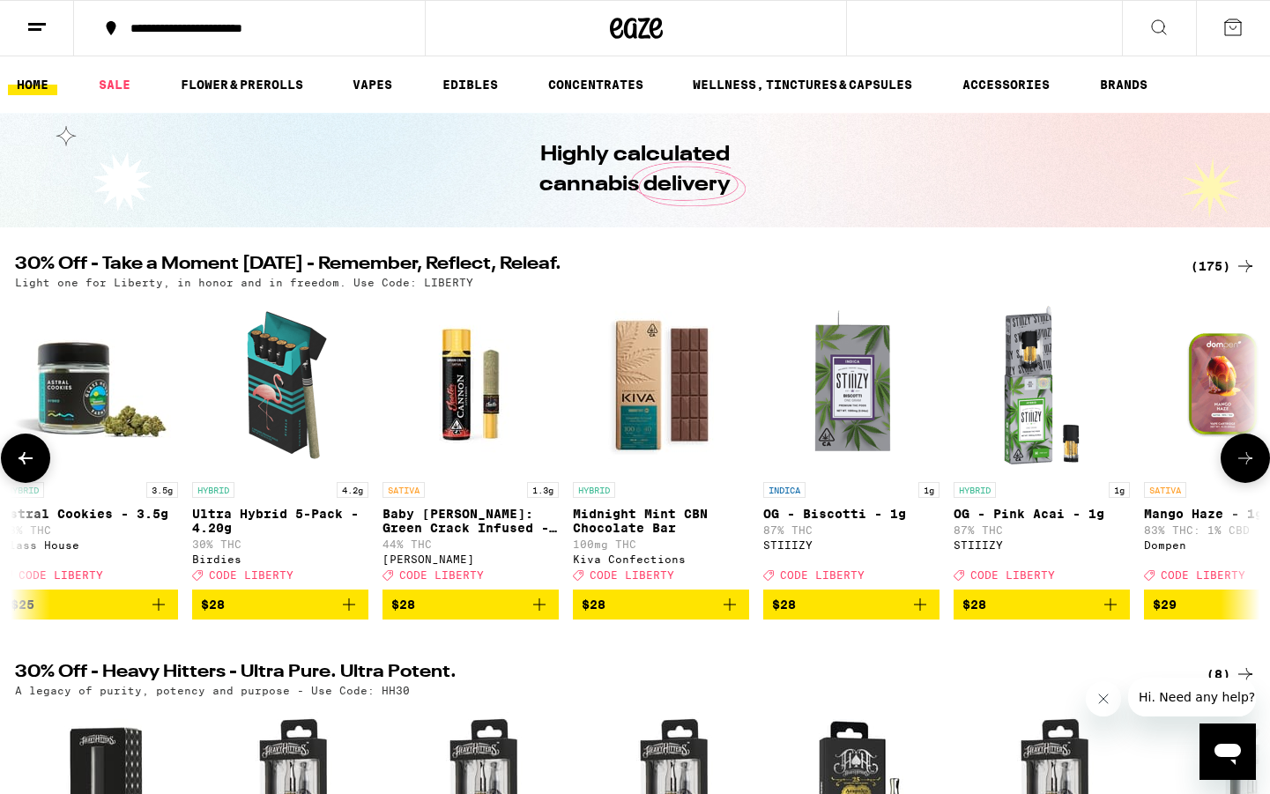
scroll to position [0, 18880]
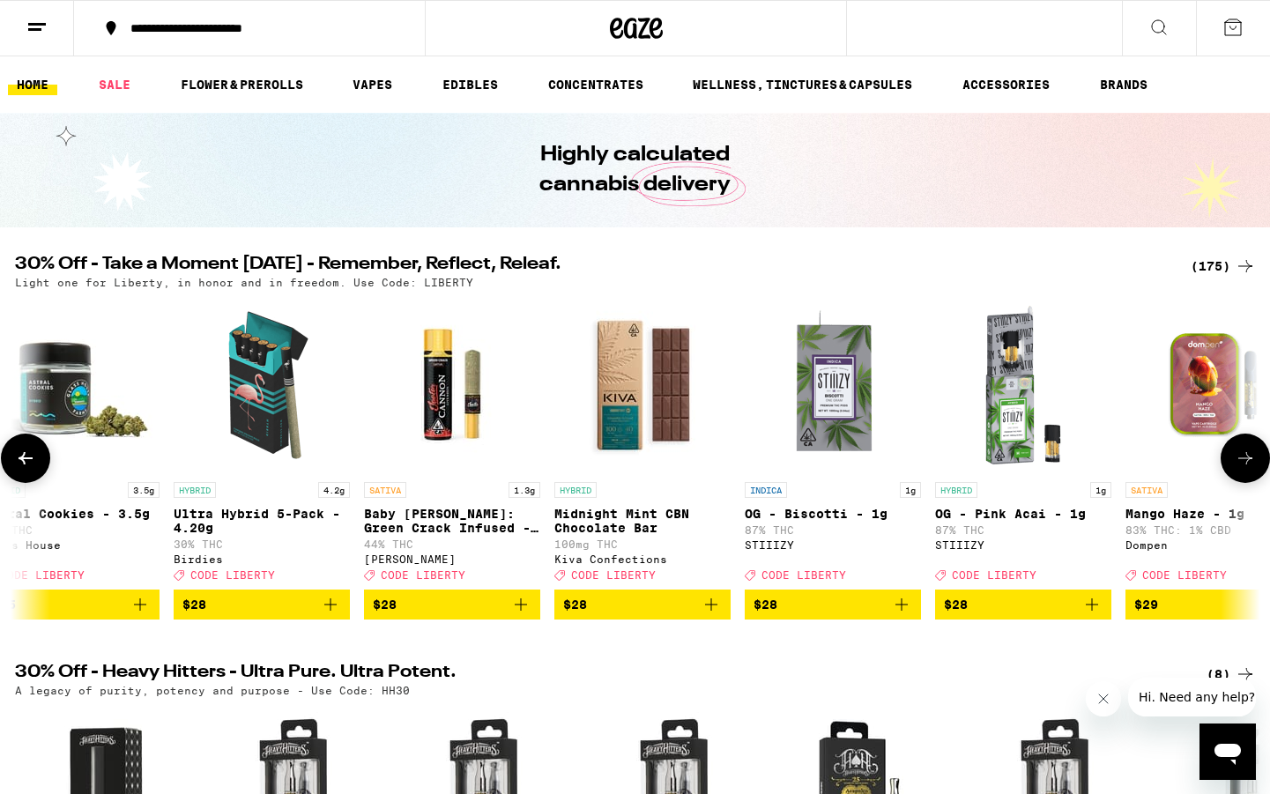
click at [1249, 469] on icon at bounding box center [1245, 458] width 21 height 21
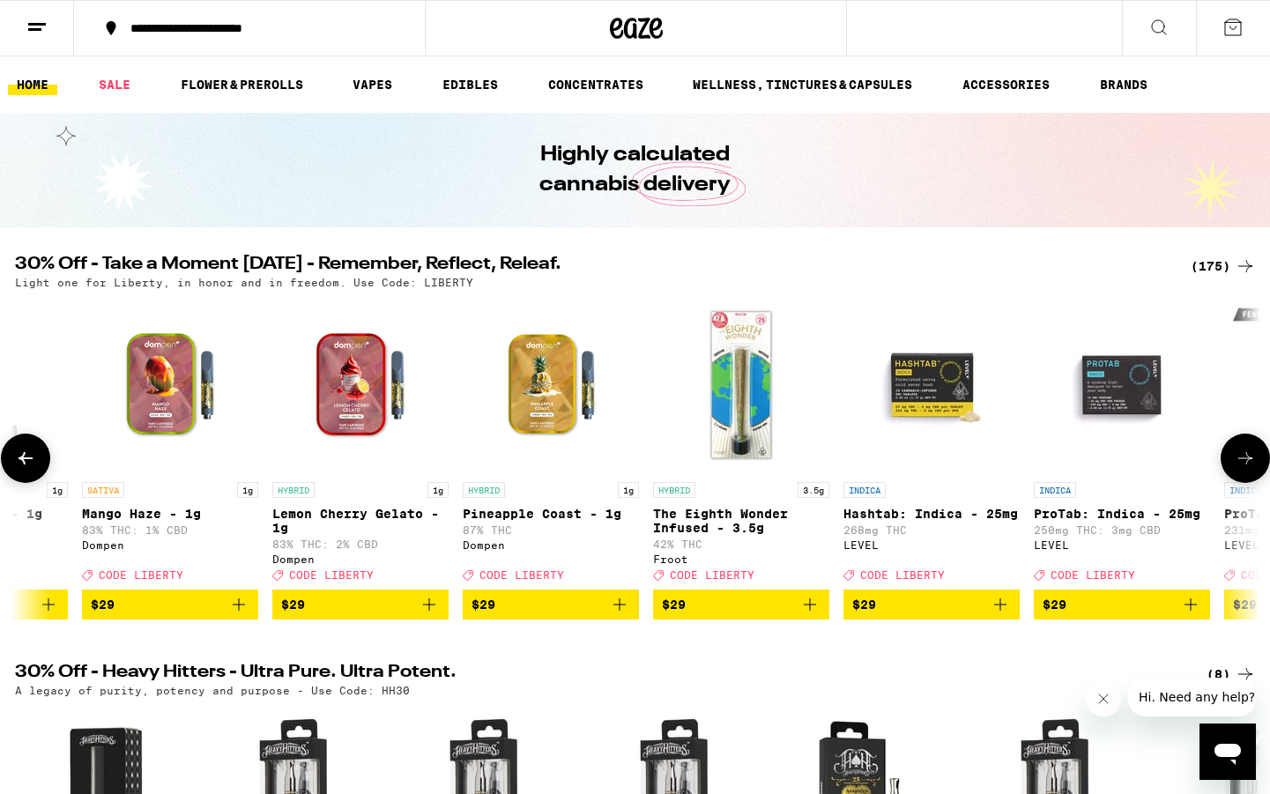
scroll to position [0, 19929]
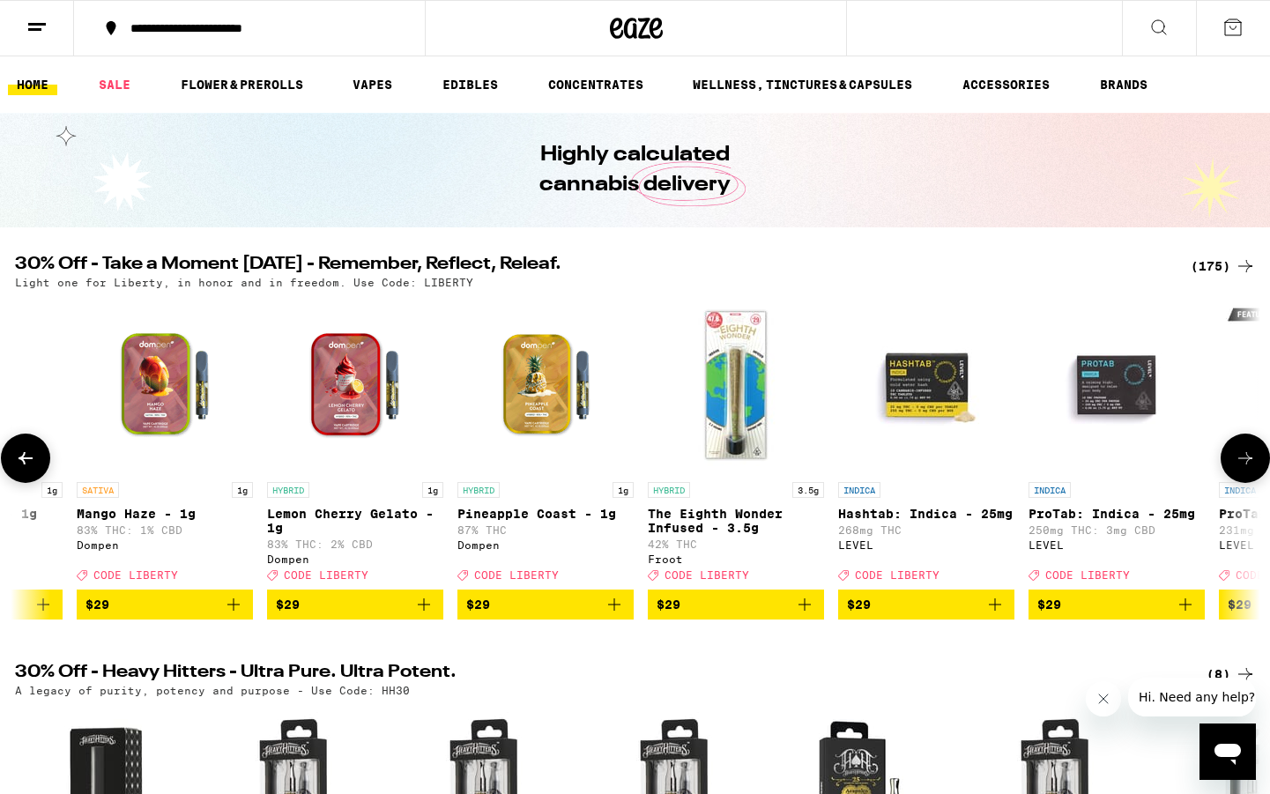
click at [1244, 466] on icon at bounding box center [1245, 458] width 21 height 21
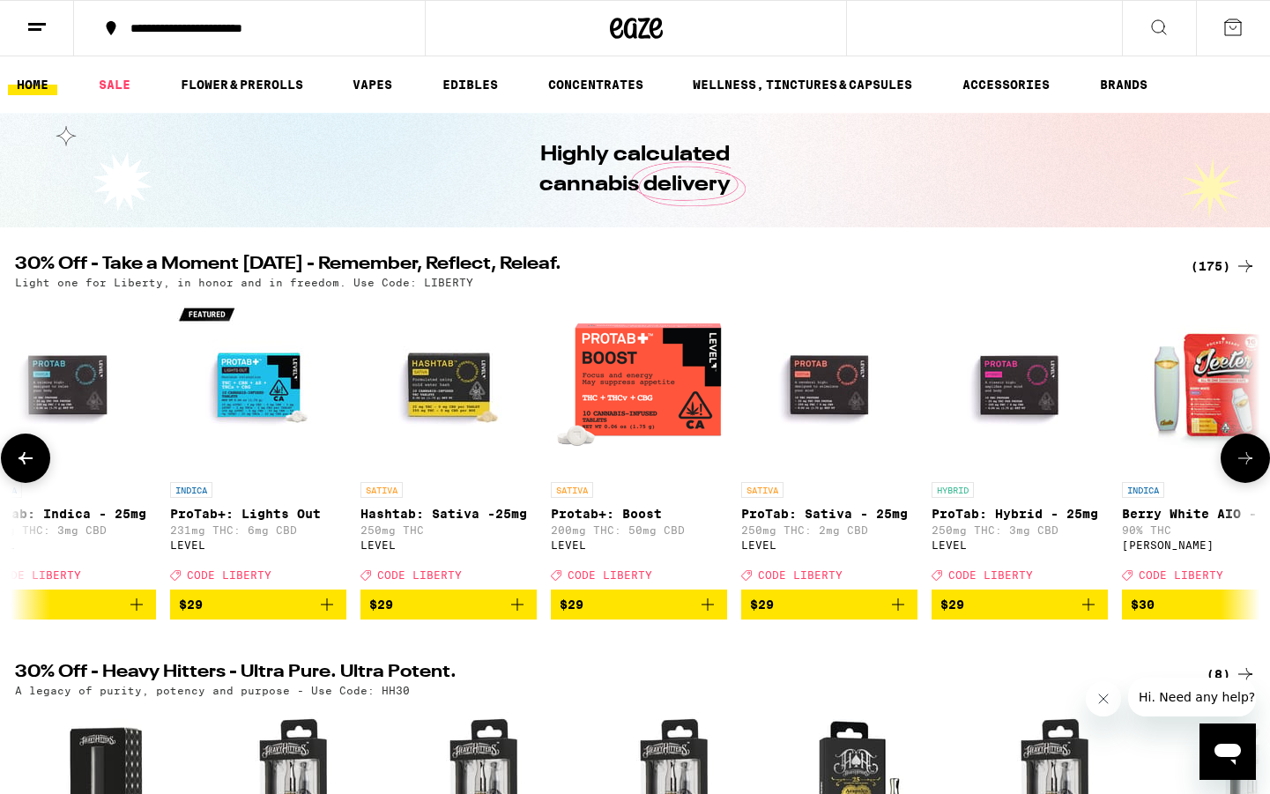
click at [1244, 466] on icon at bounding box center [1245, 458] width 21 height 21
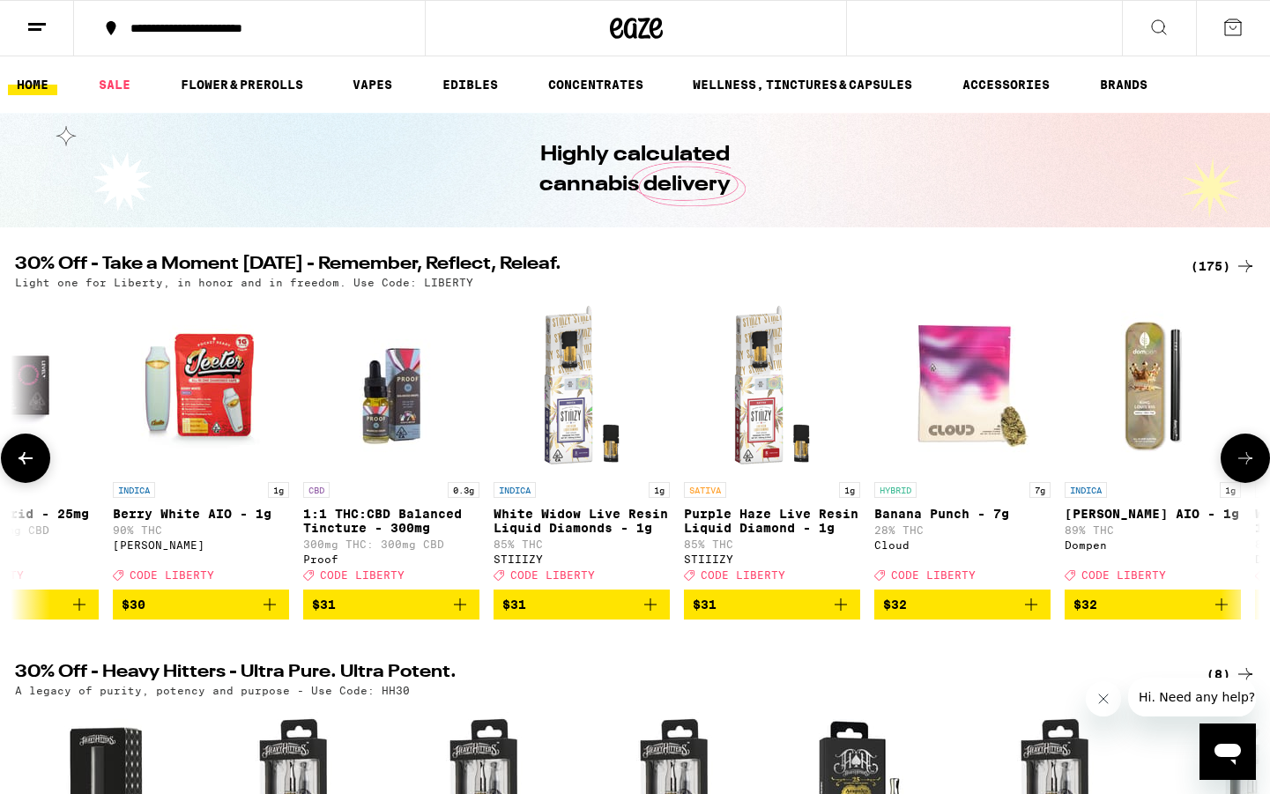
scroll to position [0, 22027]
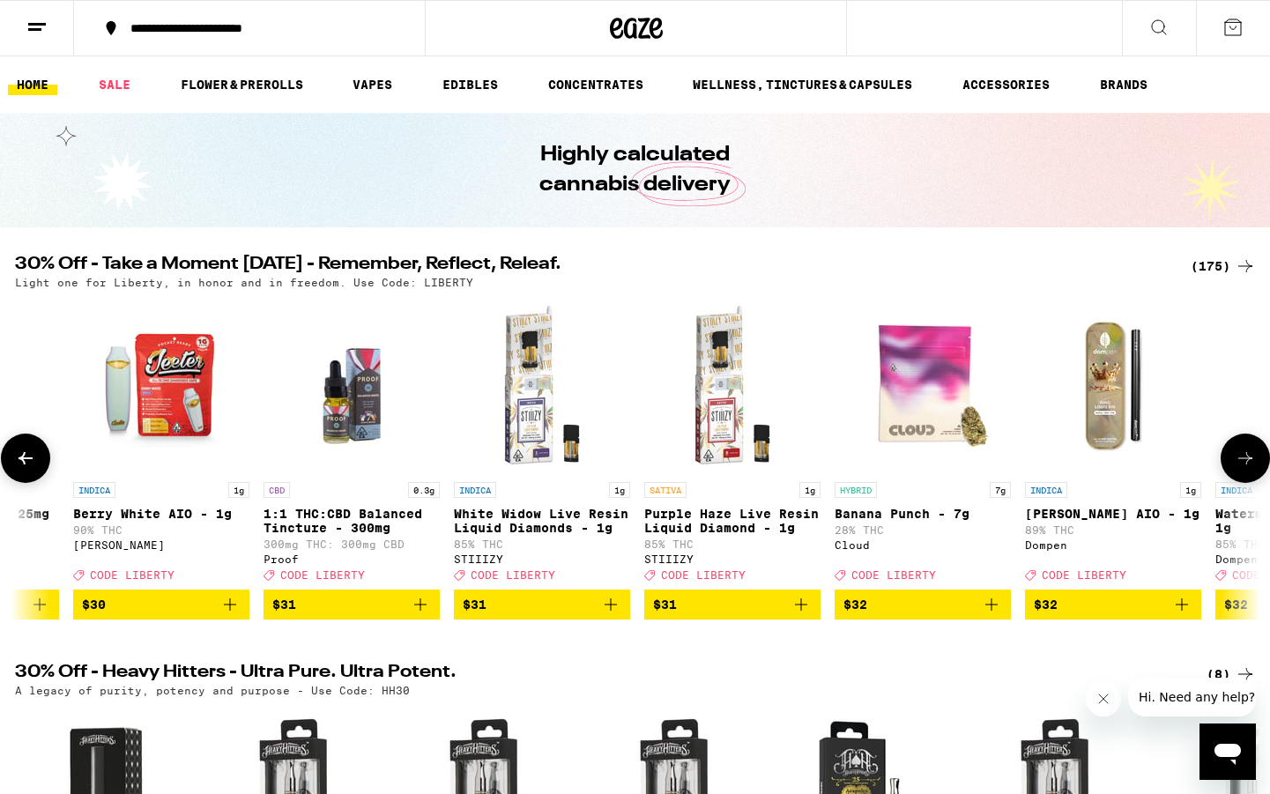
click at [1244, 466] on icon at bounding box center [1245, 458] width 21 height 21
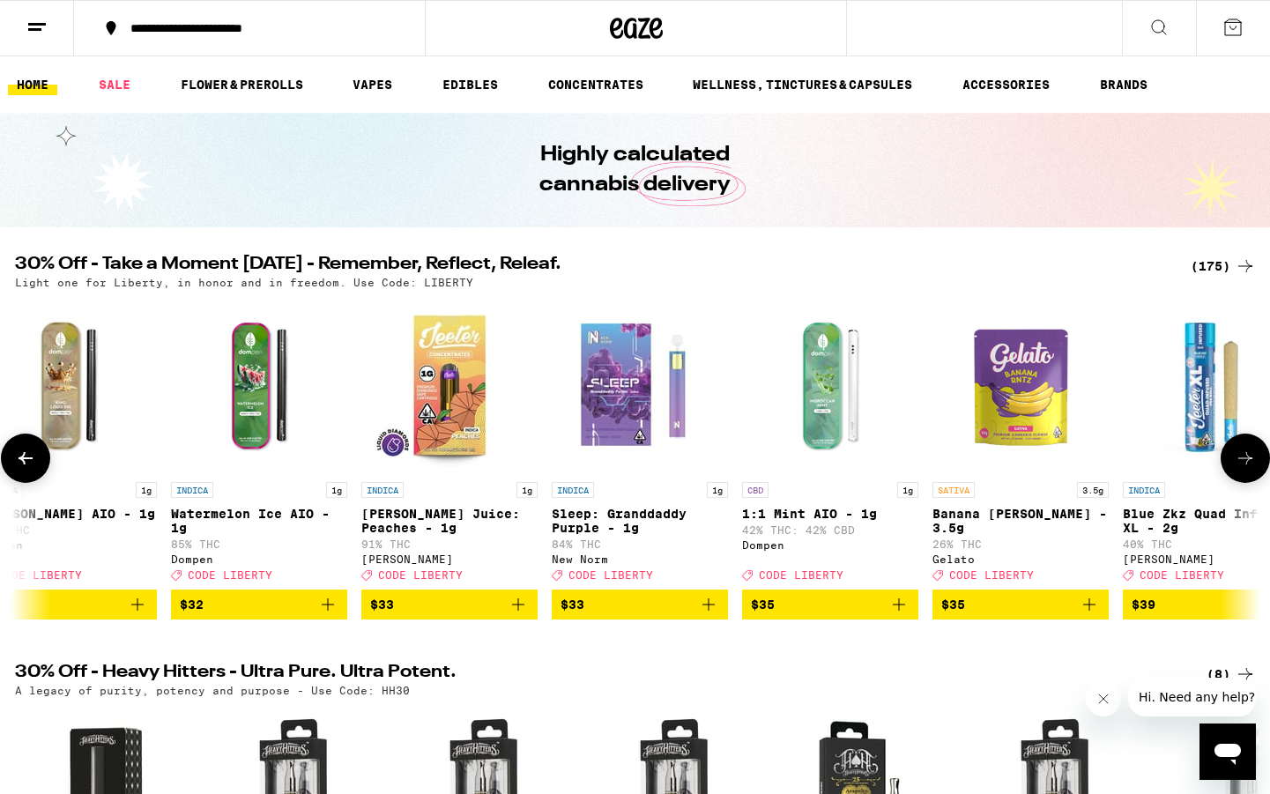
scroll to position [0, 23076]
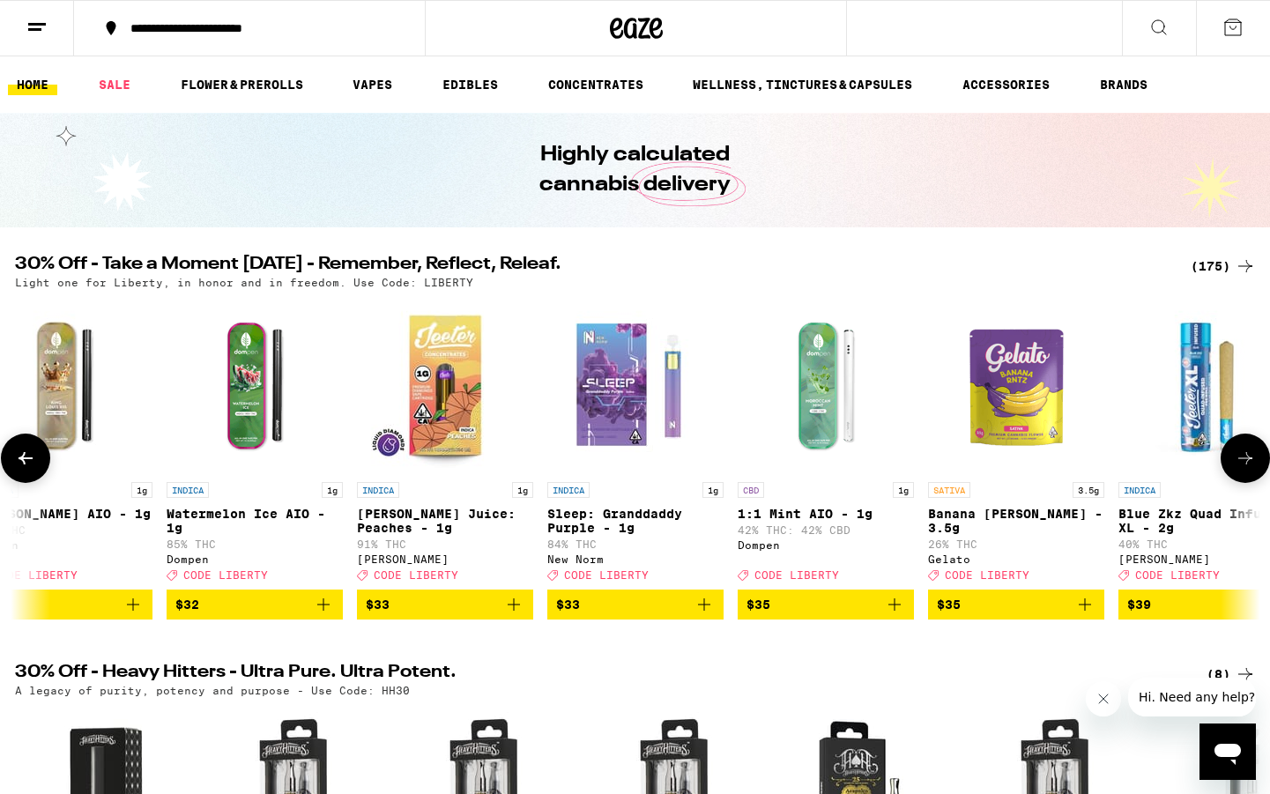
click at [1244, 466] on icon at bounding box center [1245, 458] width 21 height 21
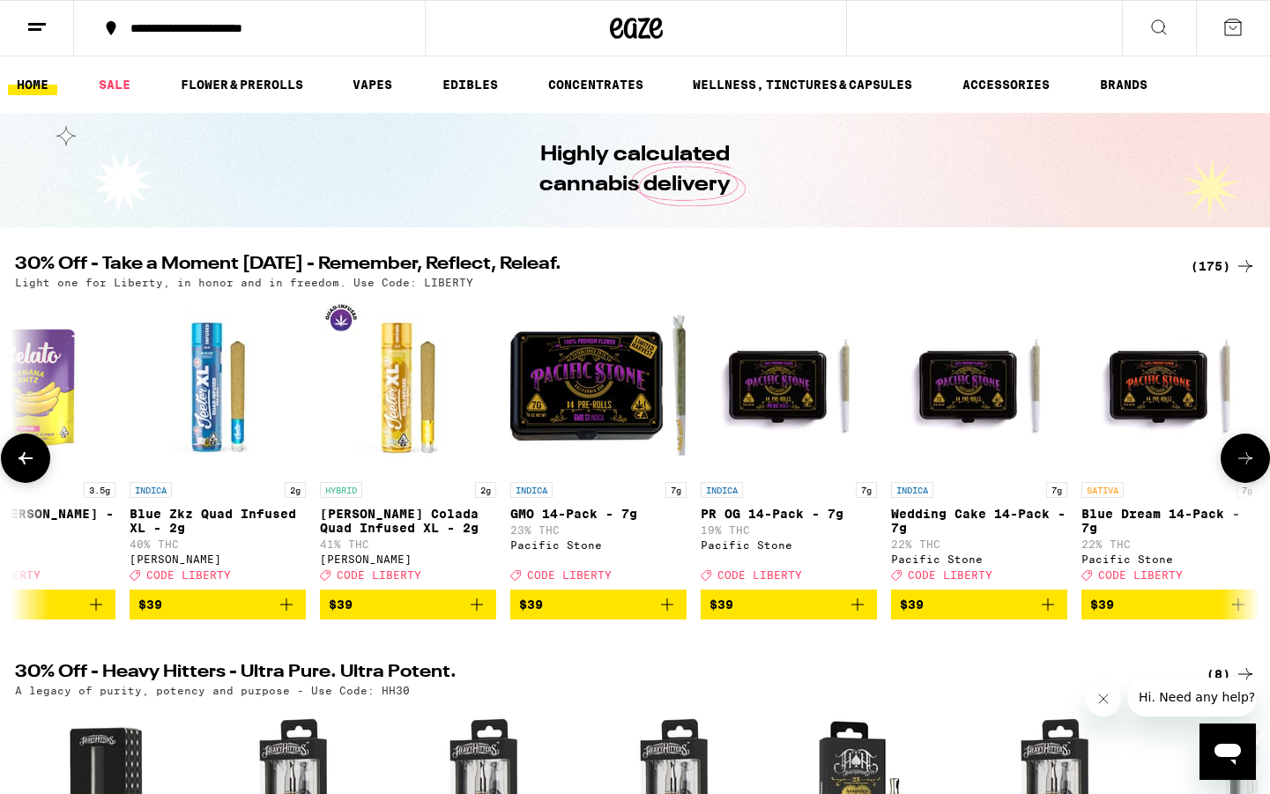
scroll to position [0, 24125]
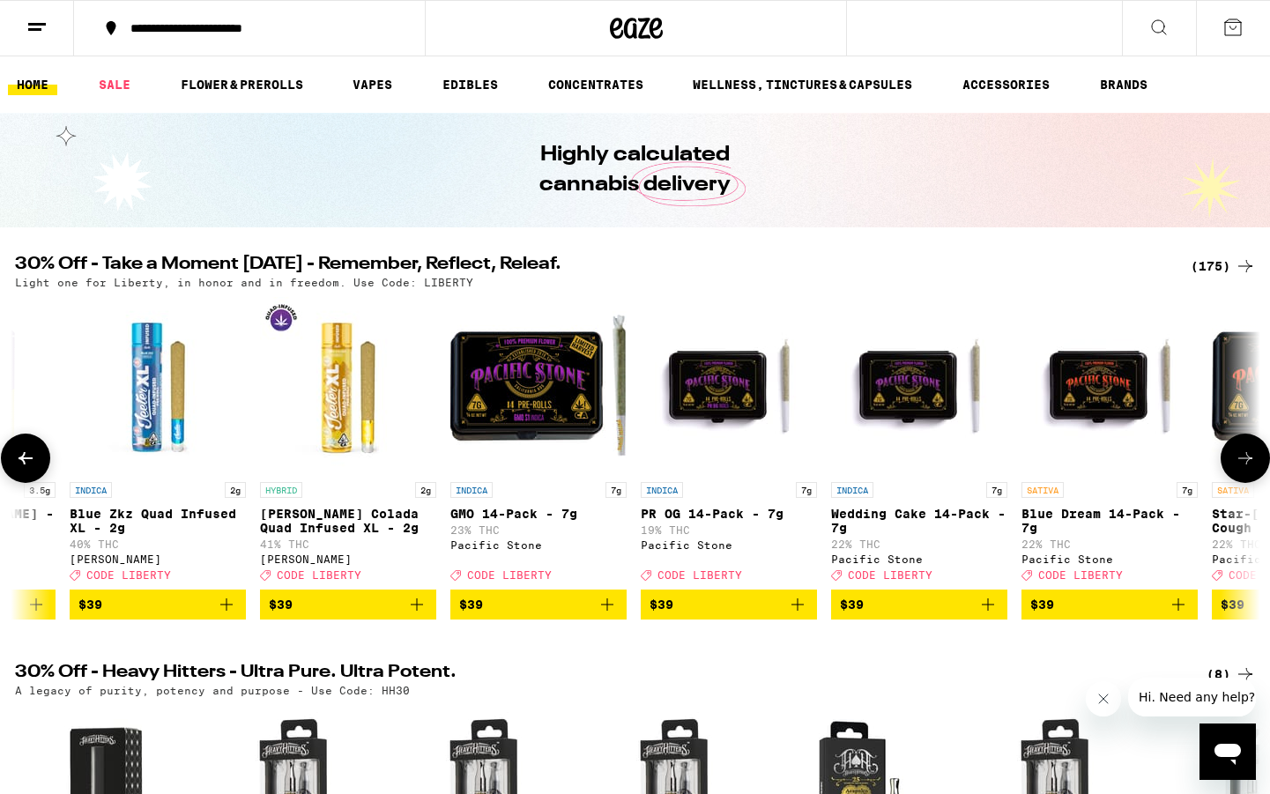
click at [1244, 466] on icon at bounding box center [1245, 458] width 21 height 21
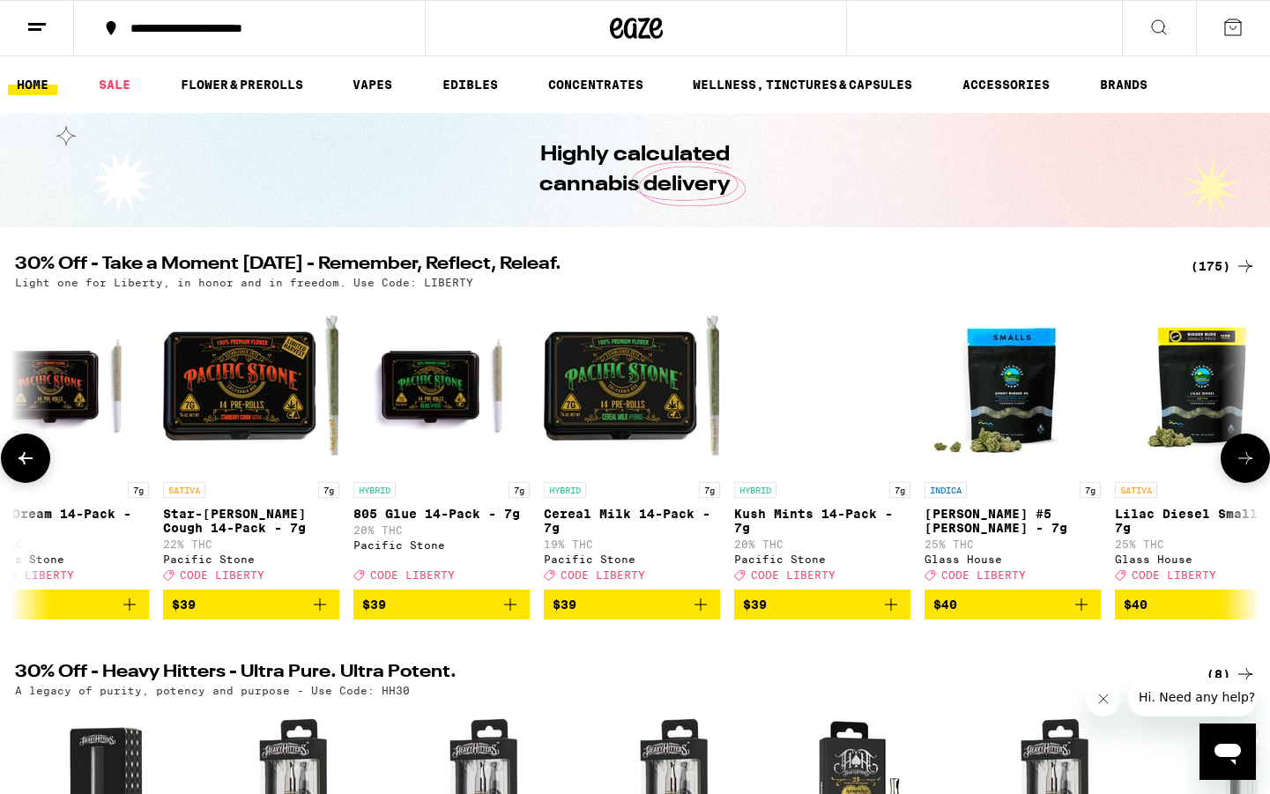
click at [1244, 466] on icon at bounding box center [1245, 458] width 21 height 21
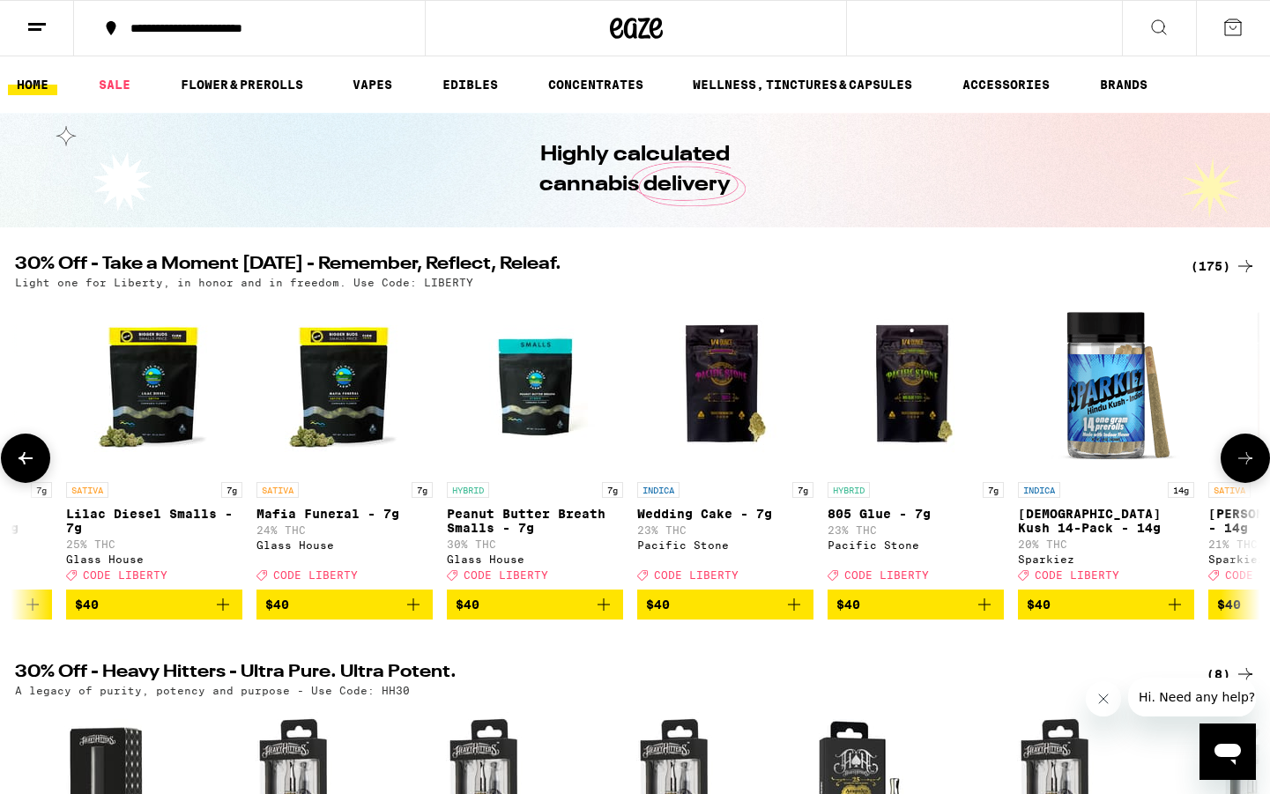
click at [1244, 466] on icon at bounding box center [1245, 458] width 21 height 21
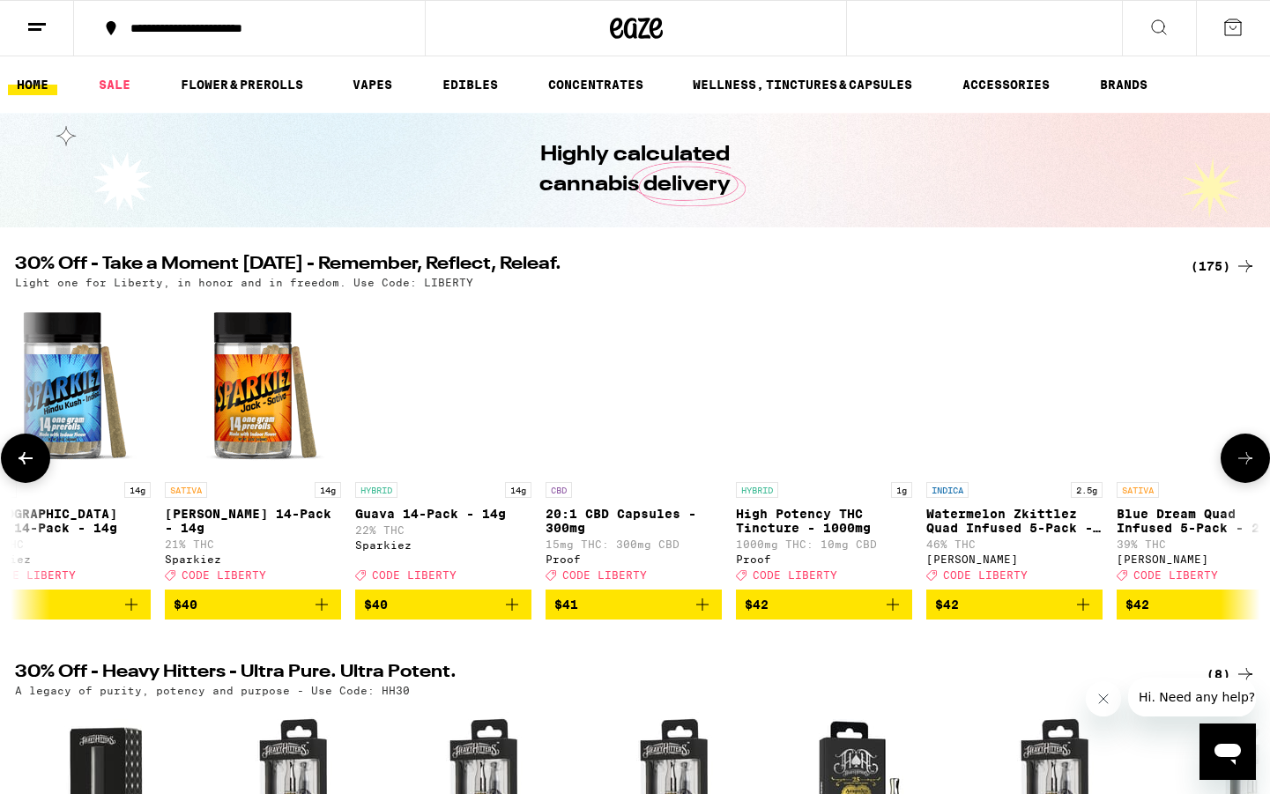
scroll to position [0, 27272]
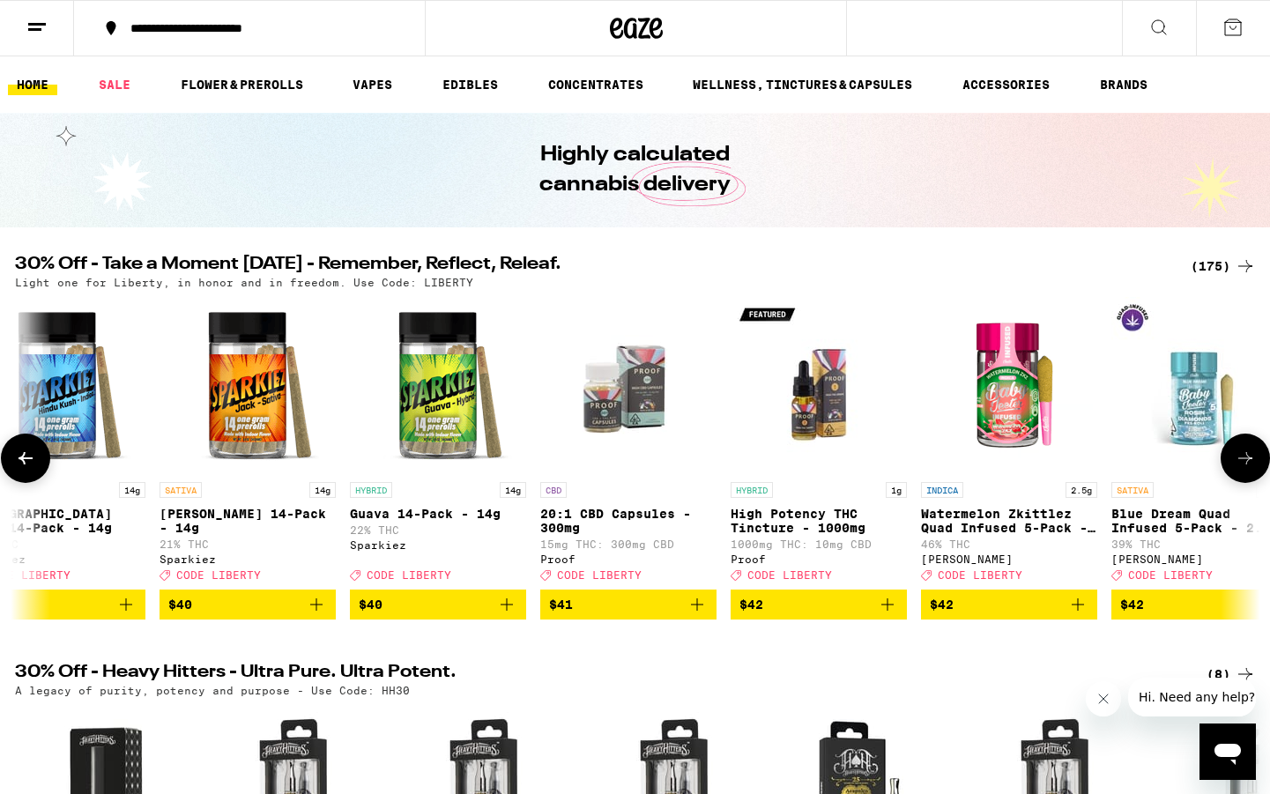
click at [1244, 466] on icon at bounding box center [1245, 458] width 21 height 21
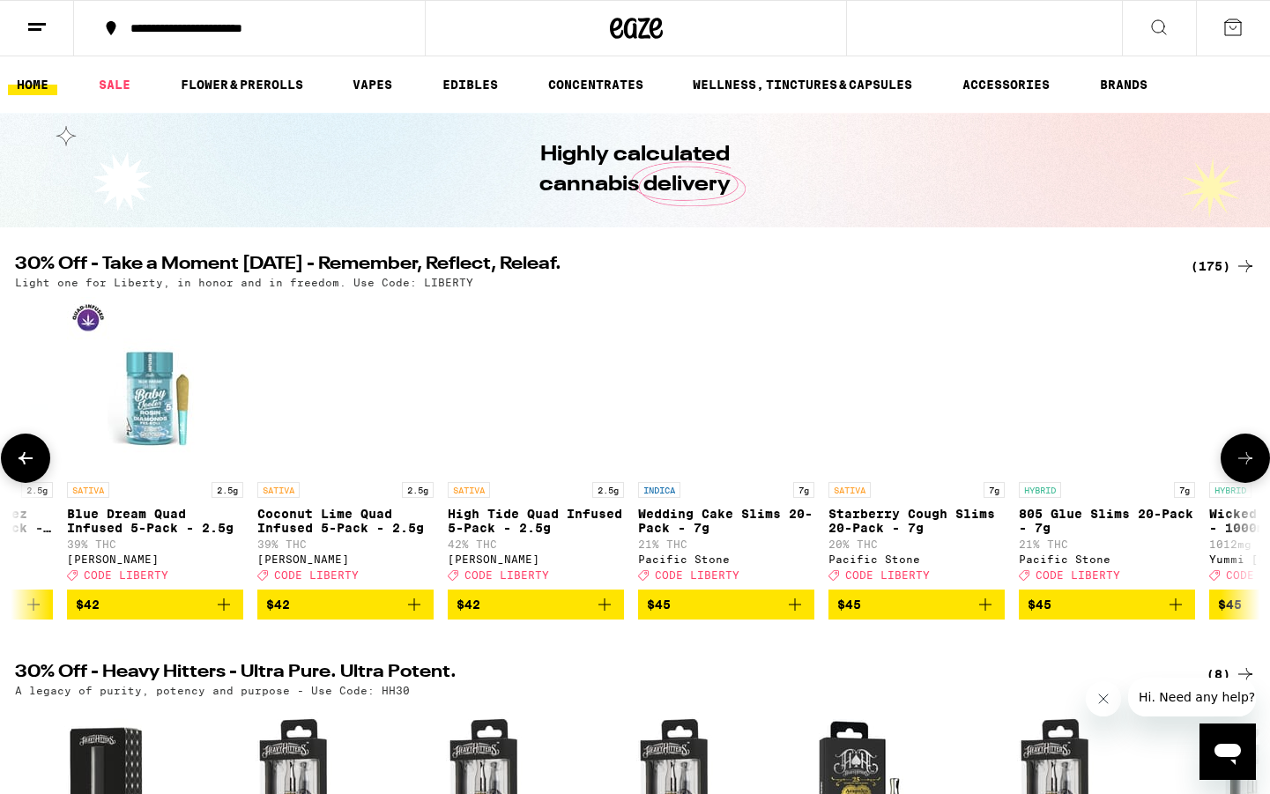
scroll to position [0, 28321]
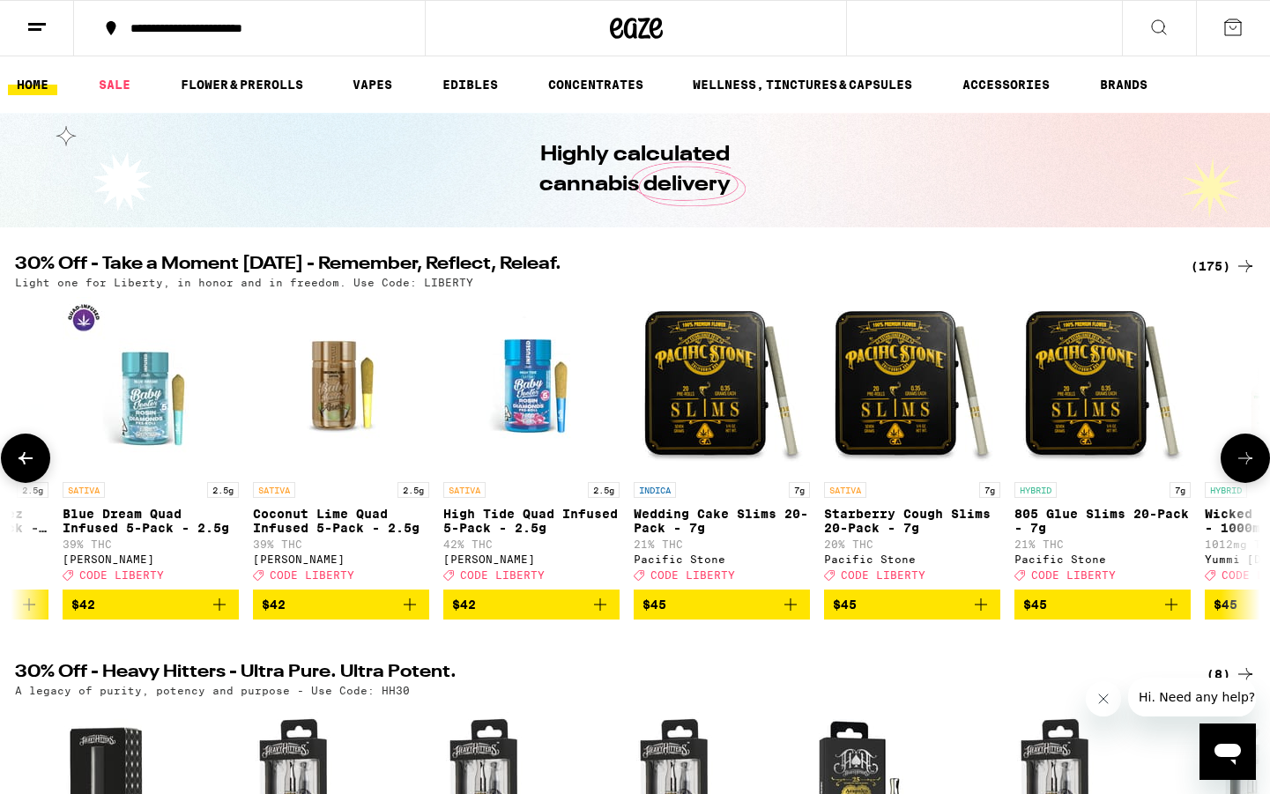
click at [1244, 466] on icon at bounding box center [1245, 458] width 21 height 21
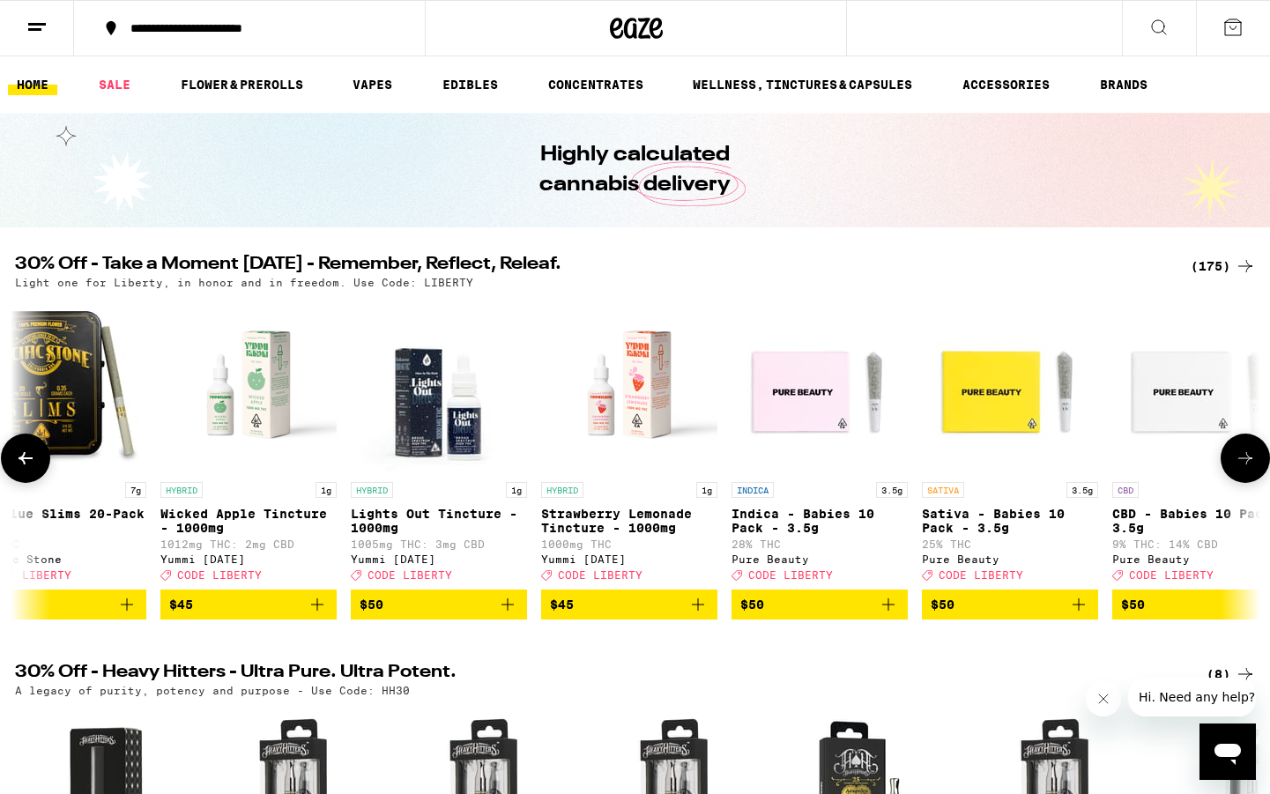
scroll to position [0, 29370]
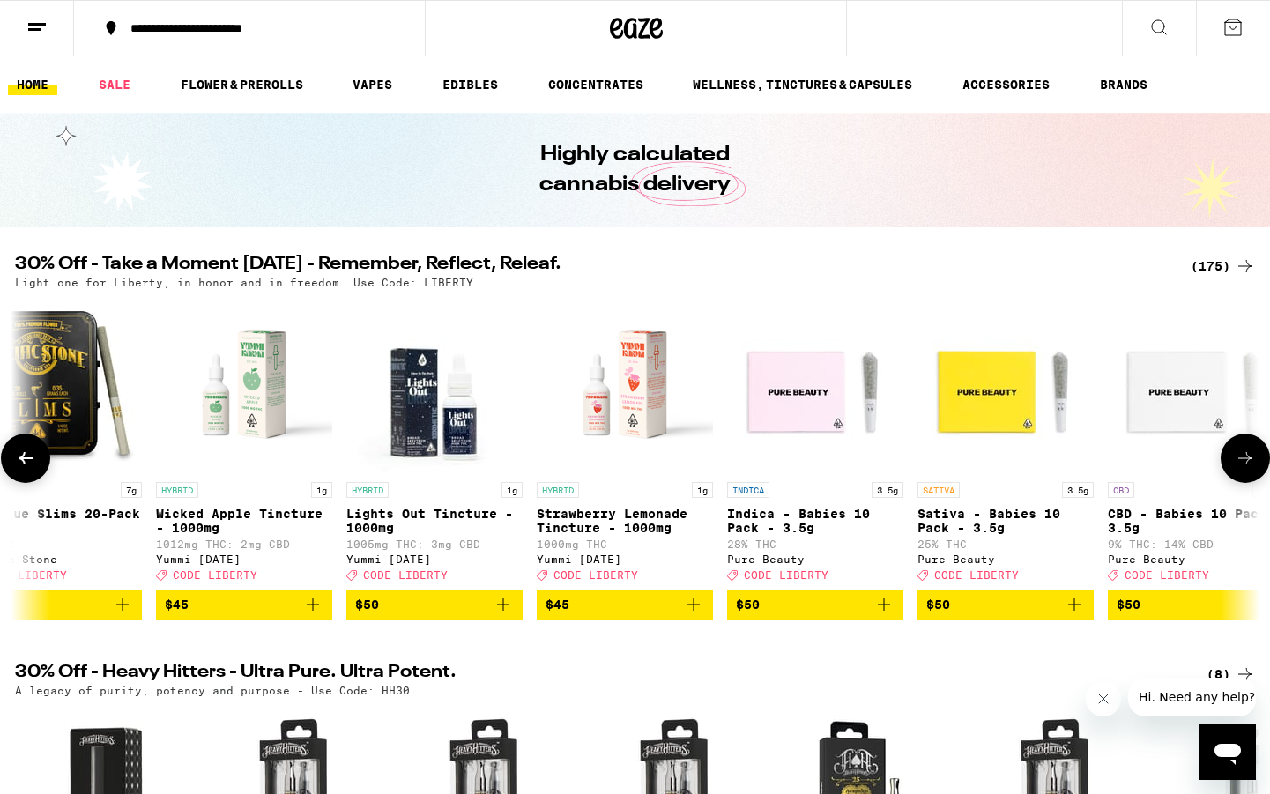
click at [1244, 466] on icon at bounding box center [1245, 458] width 21 height 21
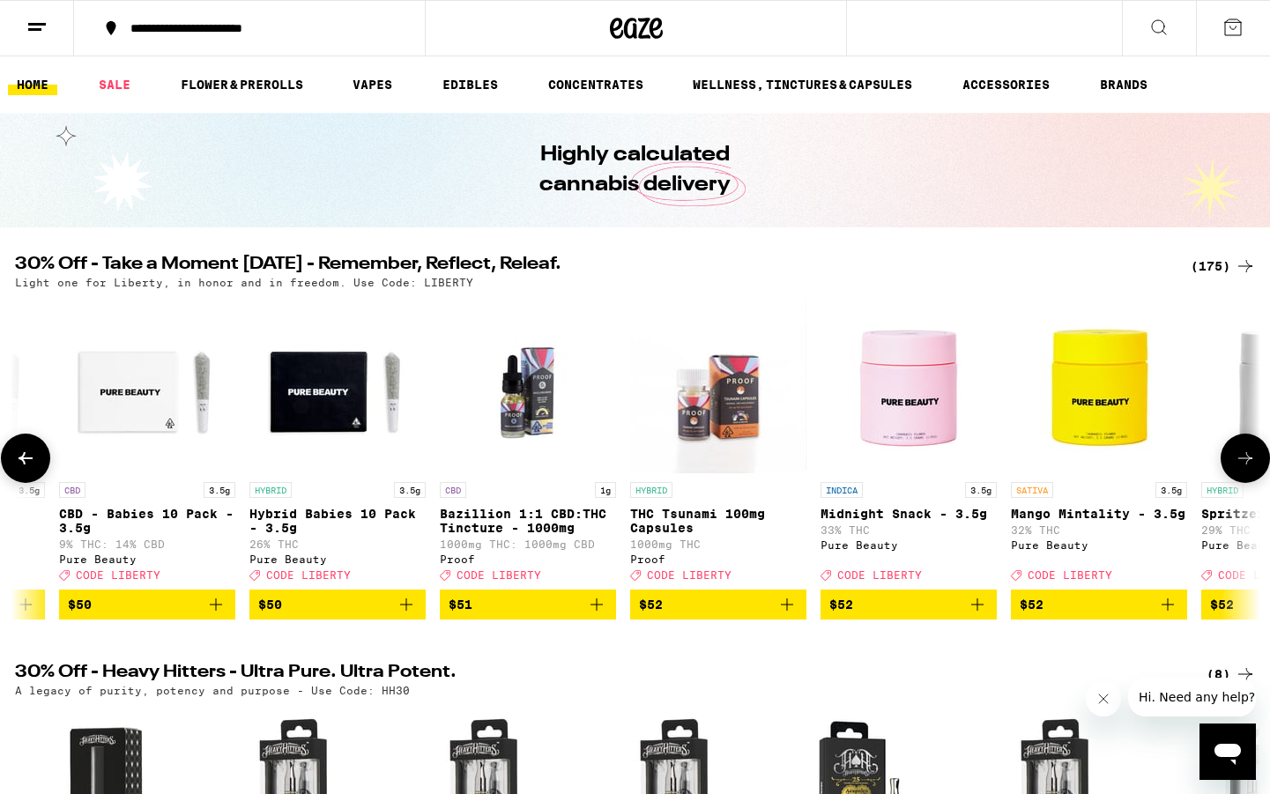
click at [1244, 466] on icon at bounding box center [1245, 458] width 21 height 21
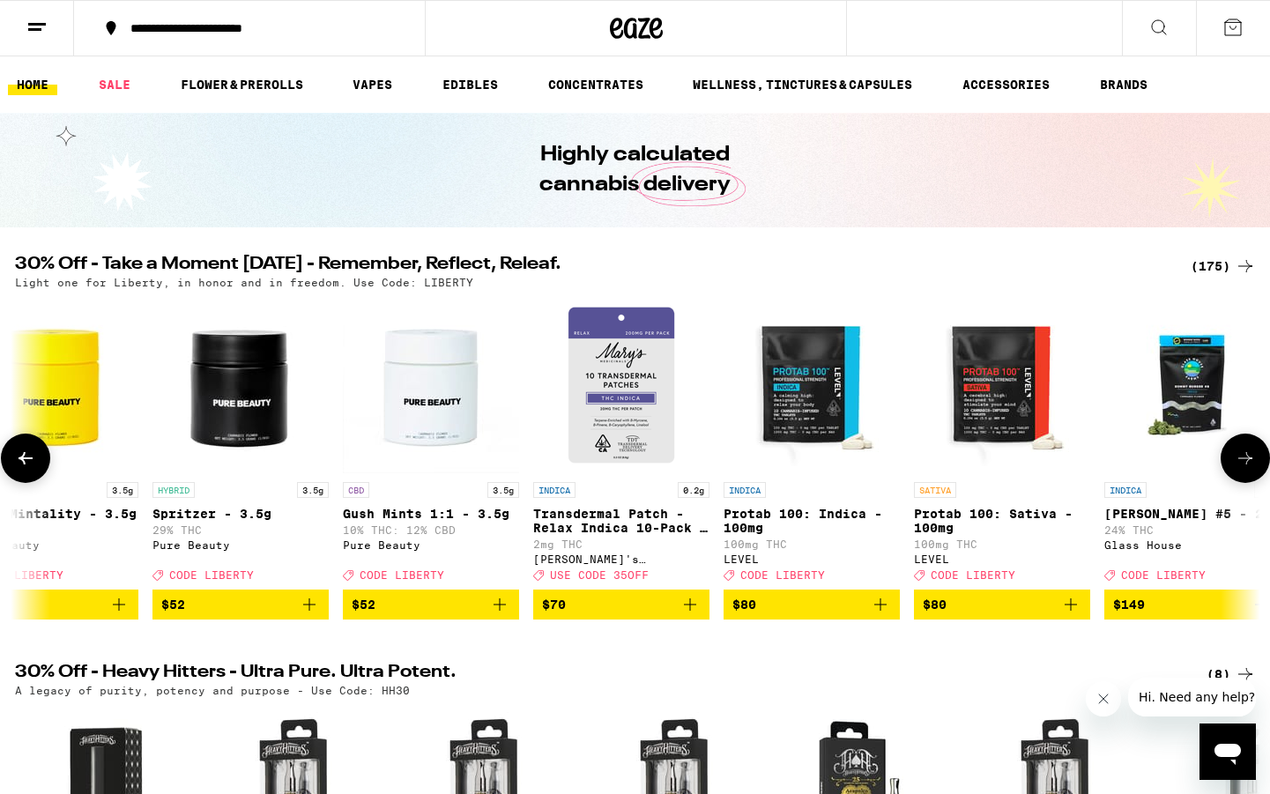
click at [1244, 466] on icon at bounding box center [1245, 458] width 21 height 21
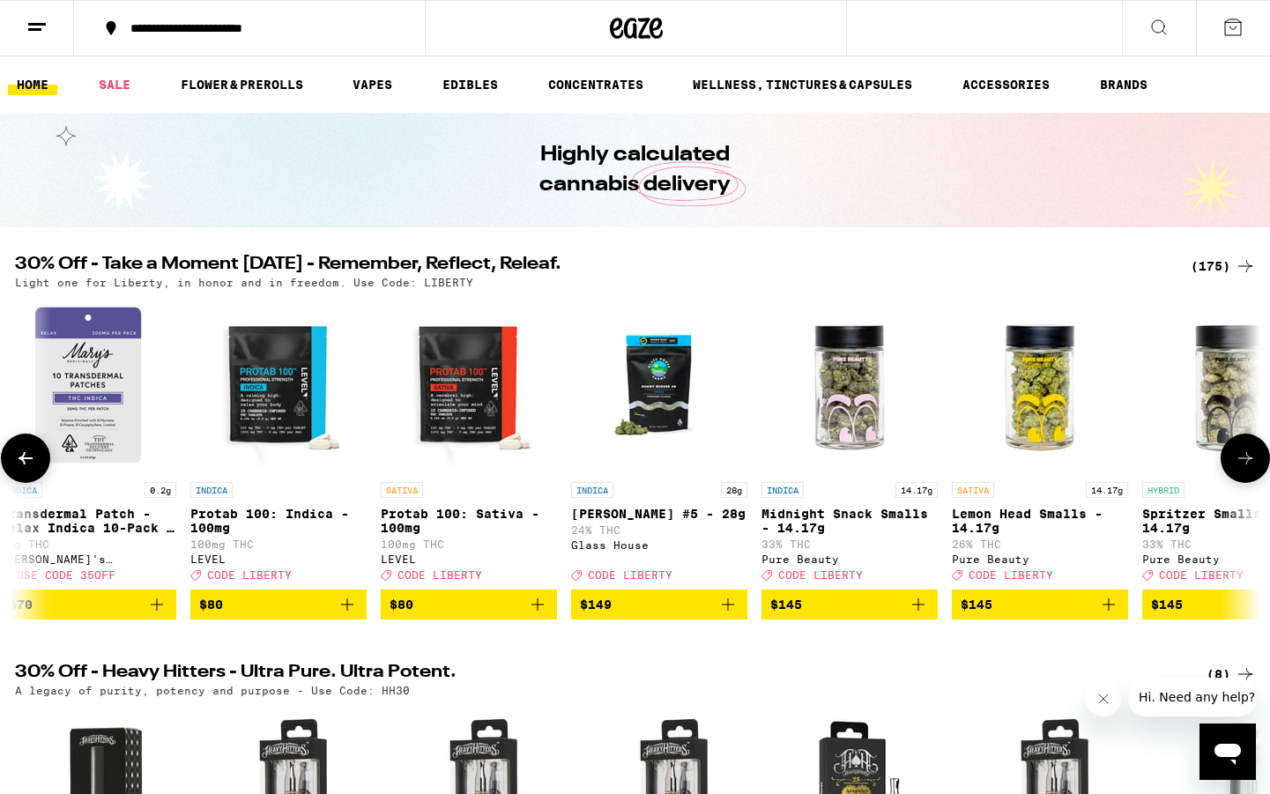
scroll to position [0, 32077]
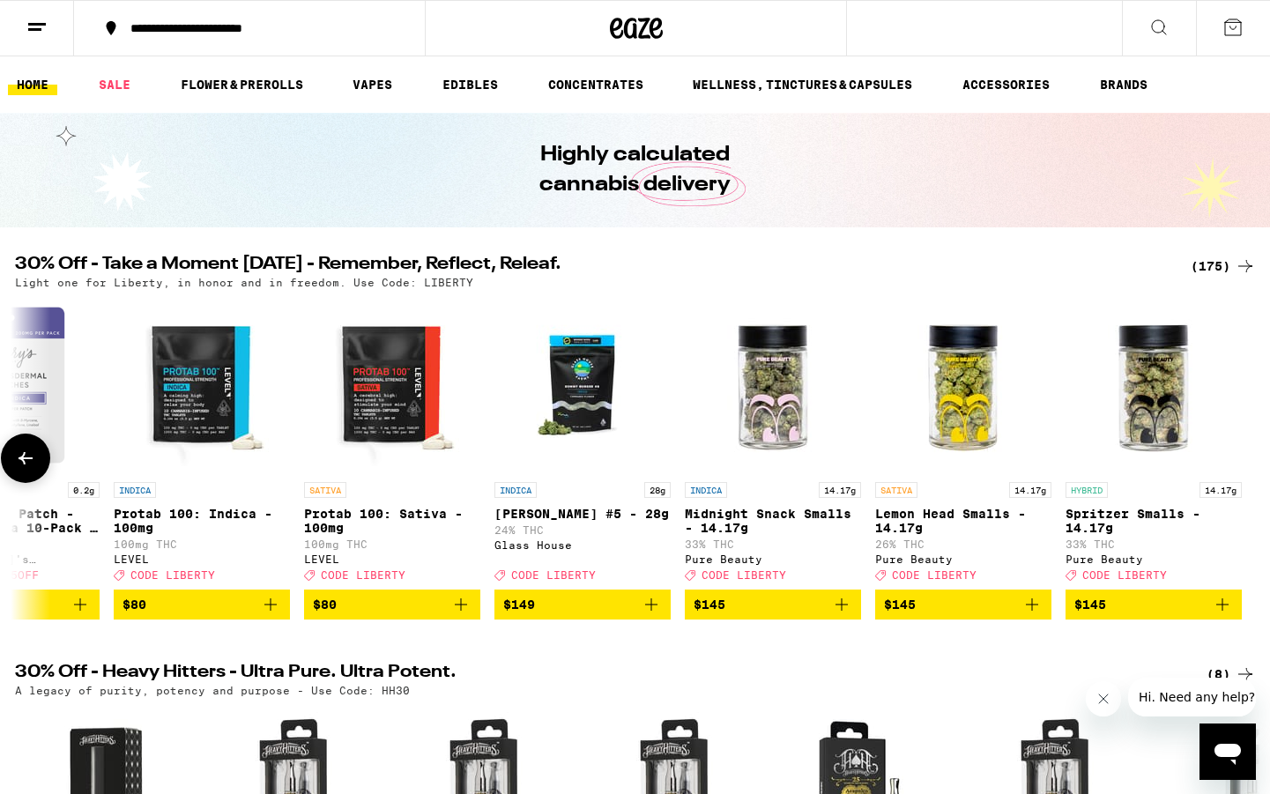
click at [1244, 466] on div at bounding box center [1245, 458] width 49 height 49
